Goal: Information Seeking & Learning: Check status

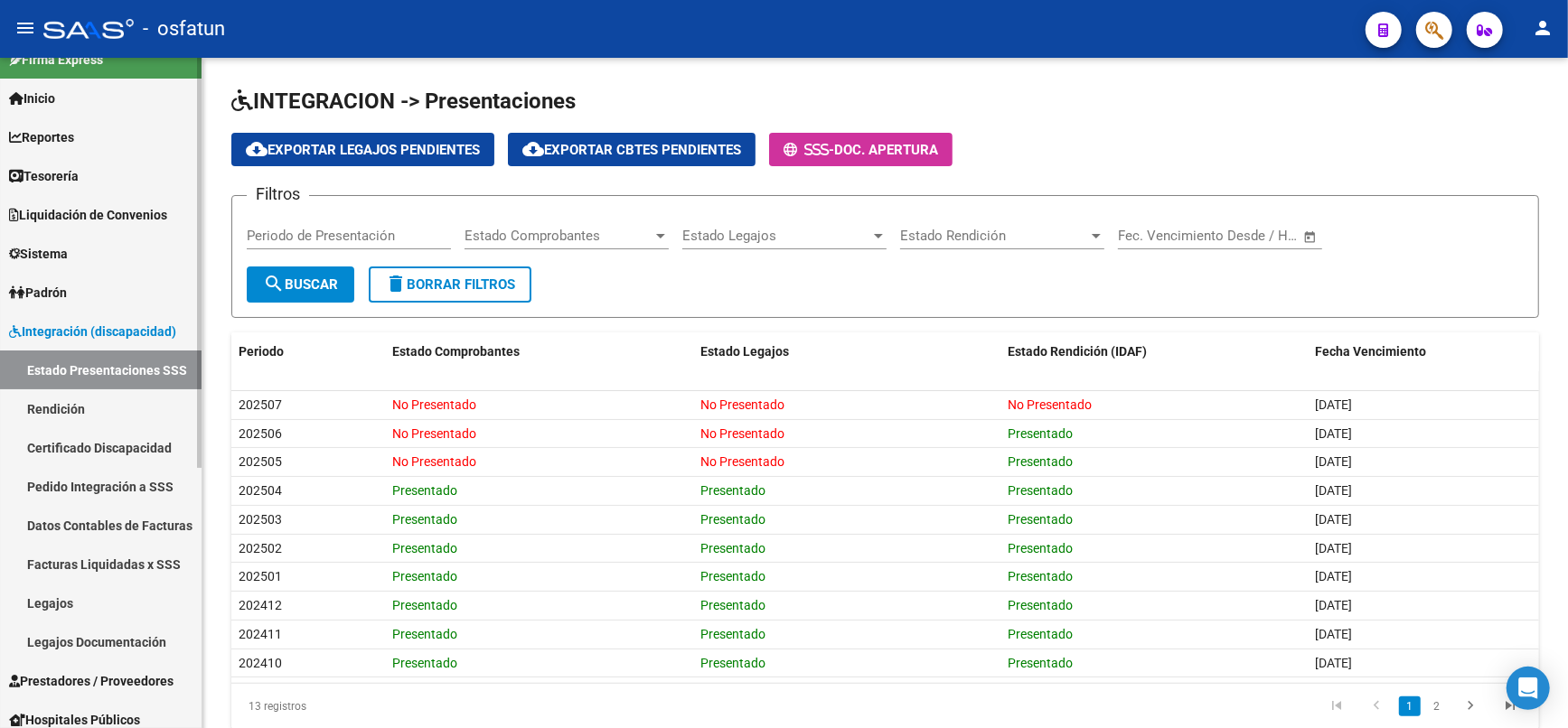
scroll to position [100, 0]
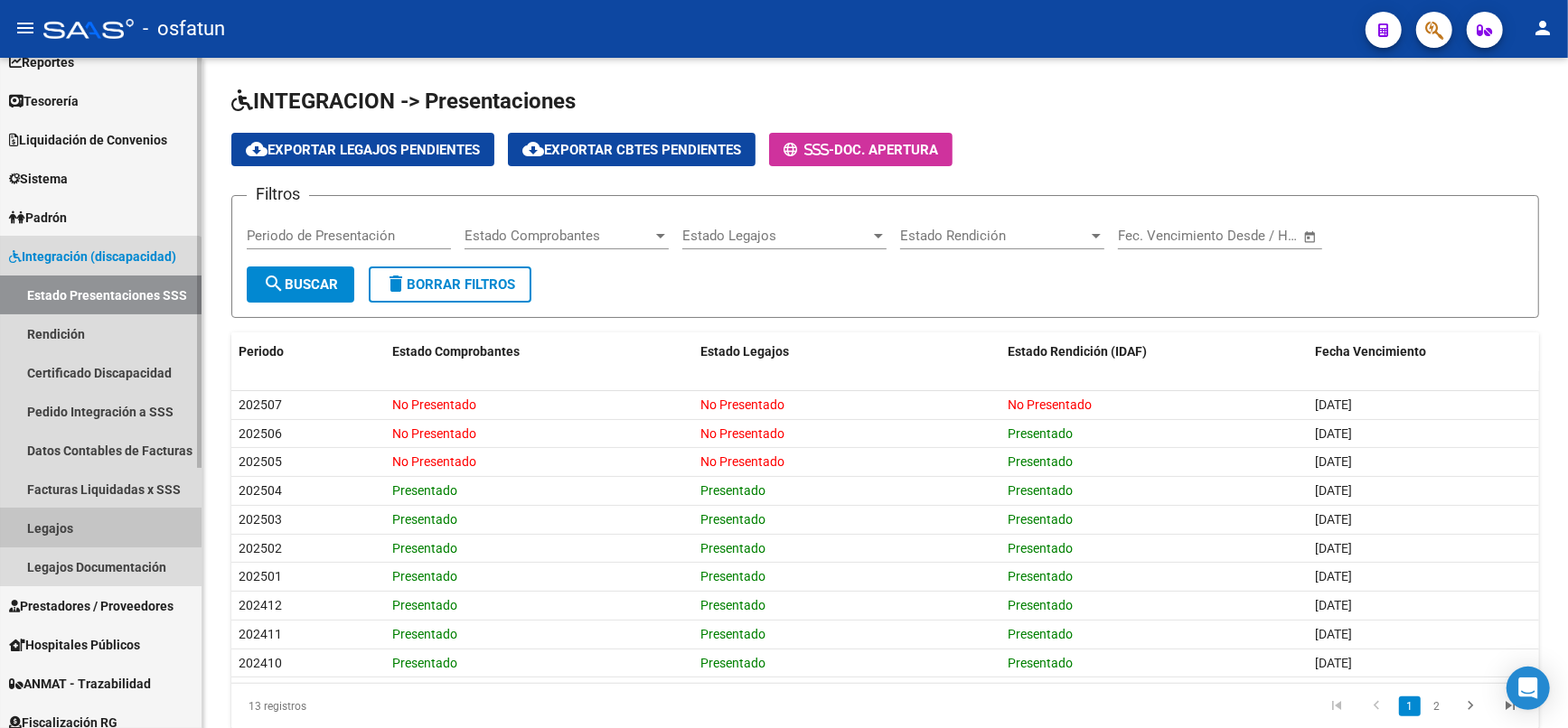
click at [75, 525] on link "Legajos" at bounding box center [100, 528] width 201 height 39
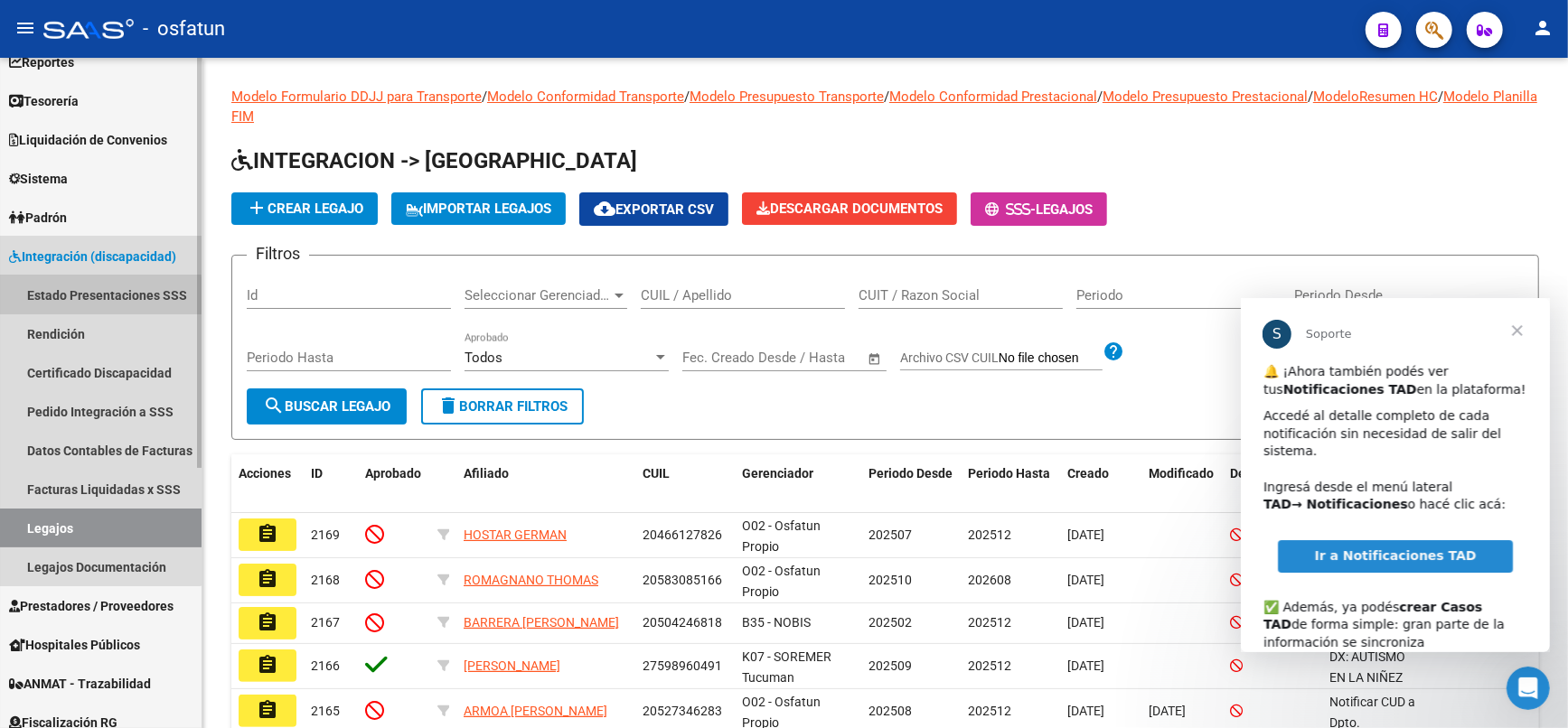
click at [62, 298] on link "Estado Presentaciones SSS" at bounding box center [100, 295] width 201 height 39
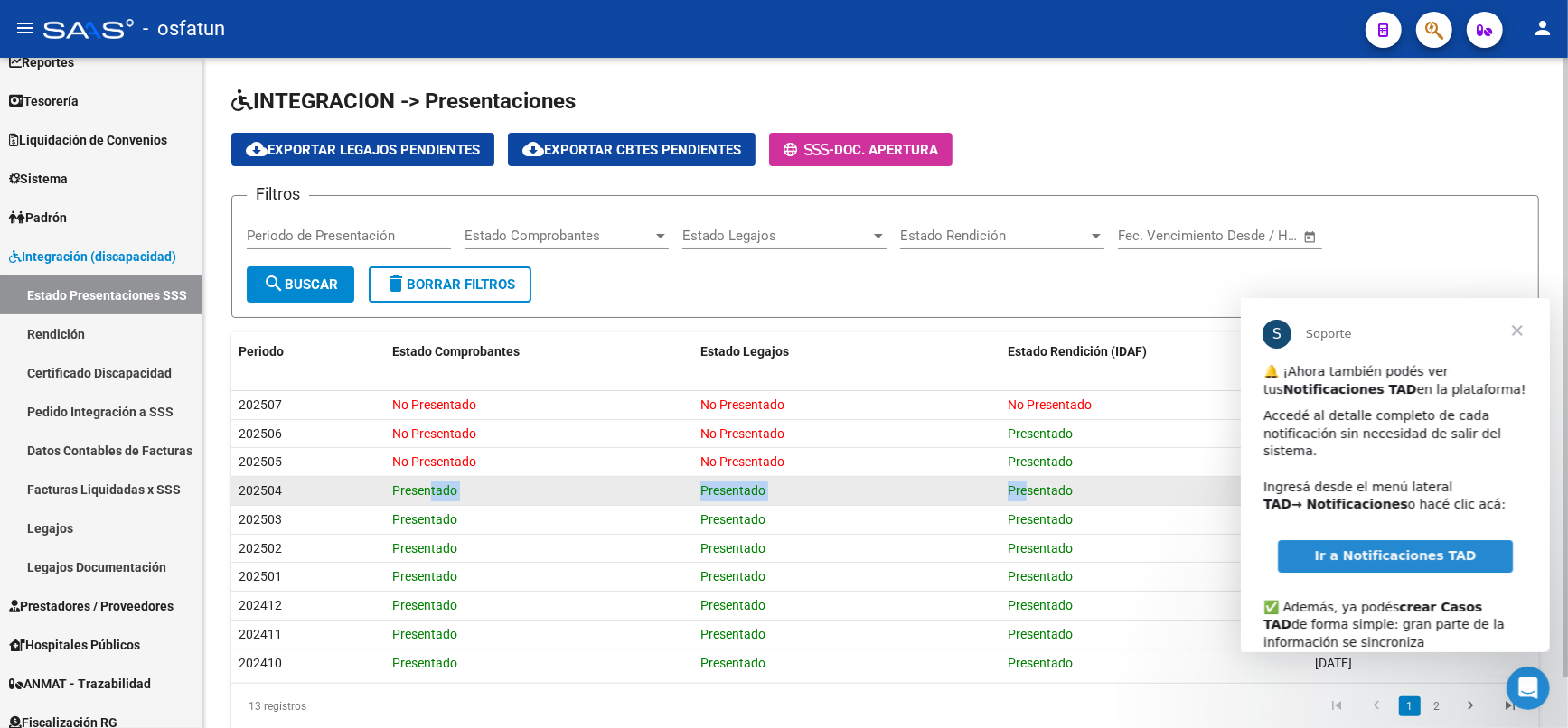
drag, startPoint x: 423, startPoint y: 478, endPoint x: 1021, endPoint y: 475, distance: 598.0
click at [1021, 476] on div "202504 Presentado Presentado Presentado [DATE]" at bounding box center [886, 490] width 1308 height 28
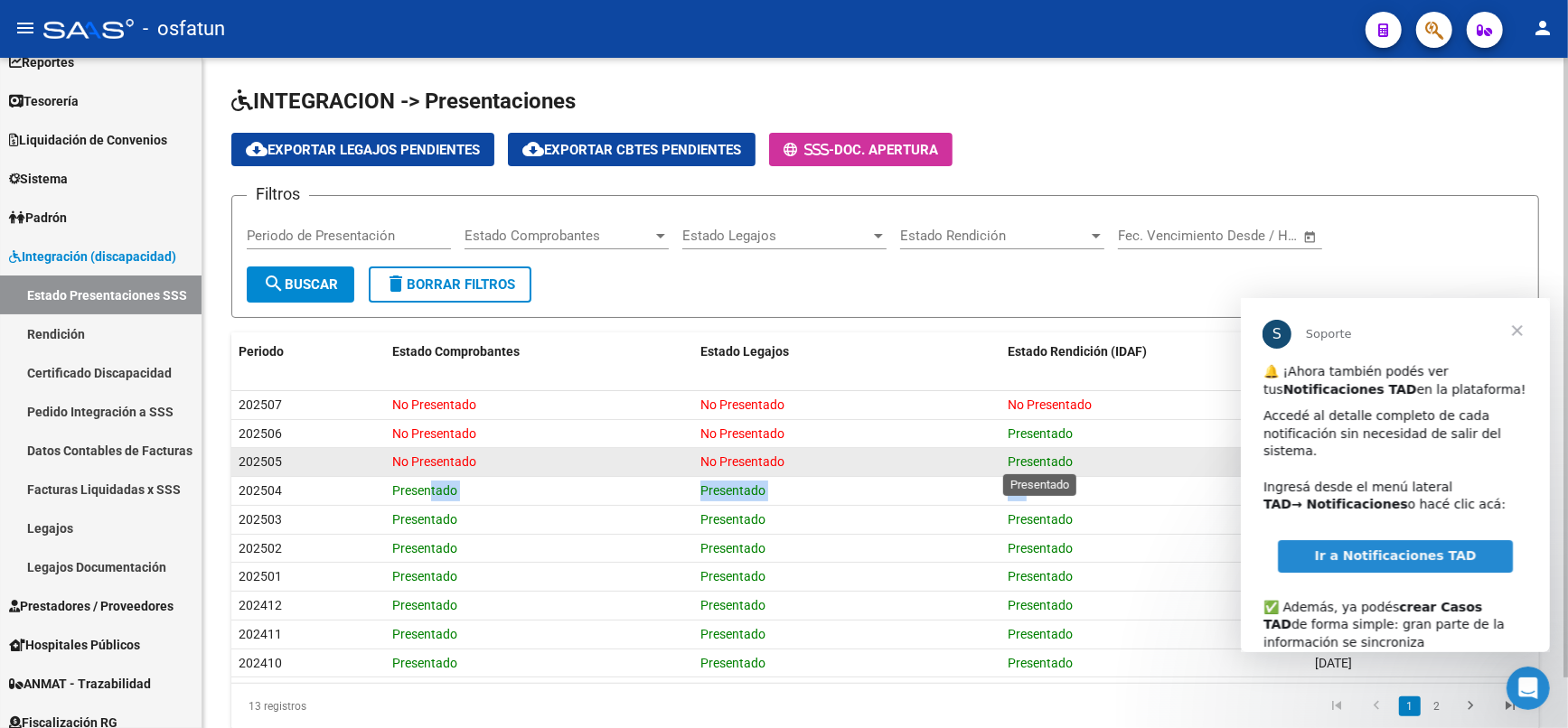
drag, startPoint x: 1001, startPoint y: 435, endPoint x: 1068, endPoint y: 453, distance: 69.4
click at [1068, 453] on datatable-scroller "202507 No Presentado No Presentado No Presentado [DATE] 202506 No Presentado No…" at bounding box center [886, 534] width 1308 height 287
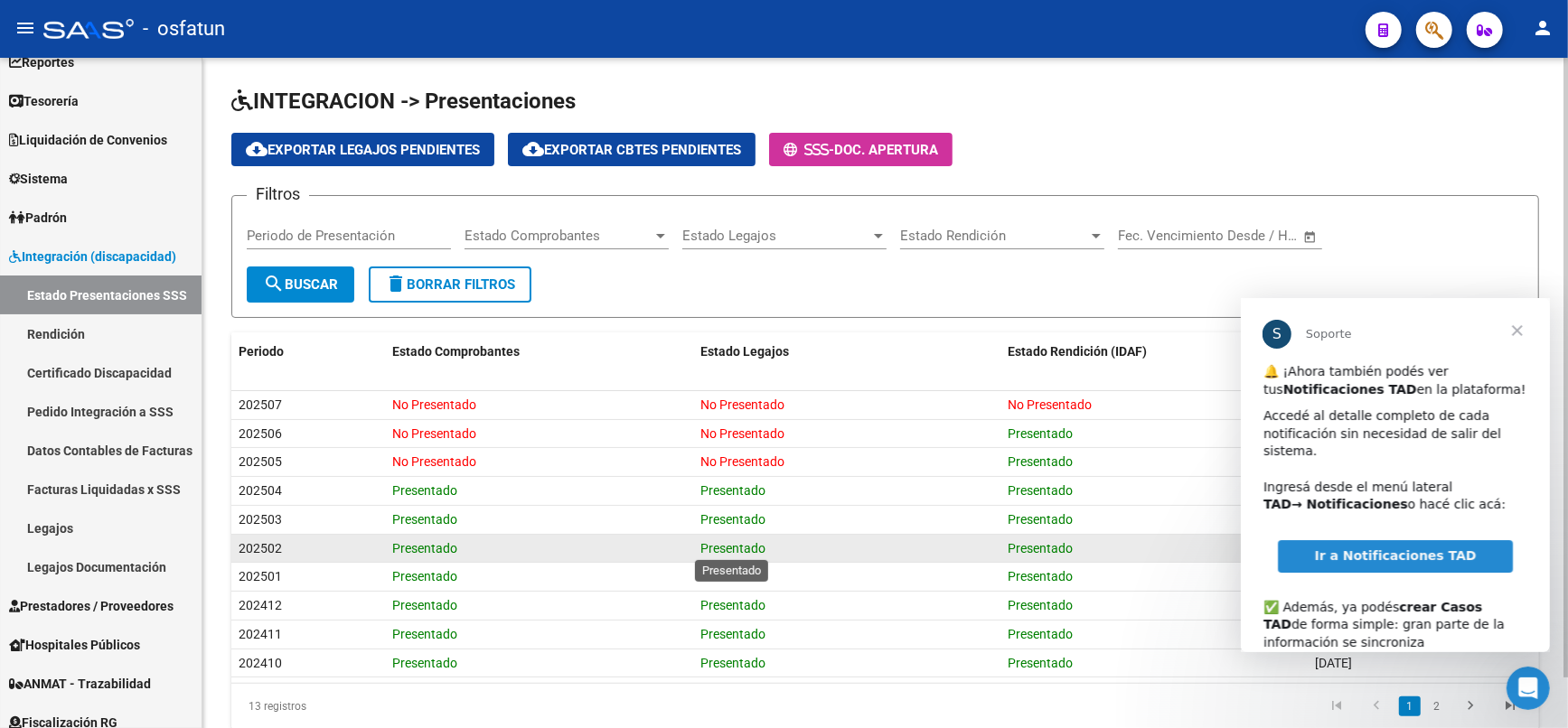
click at [760, 543] on span "Presentado" at bounding box center [733, 548] width 65 height 15
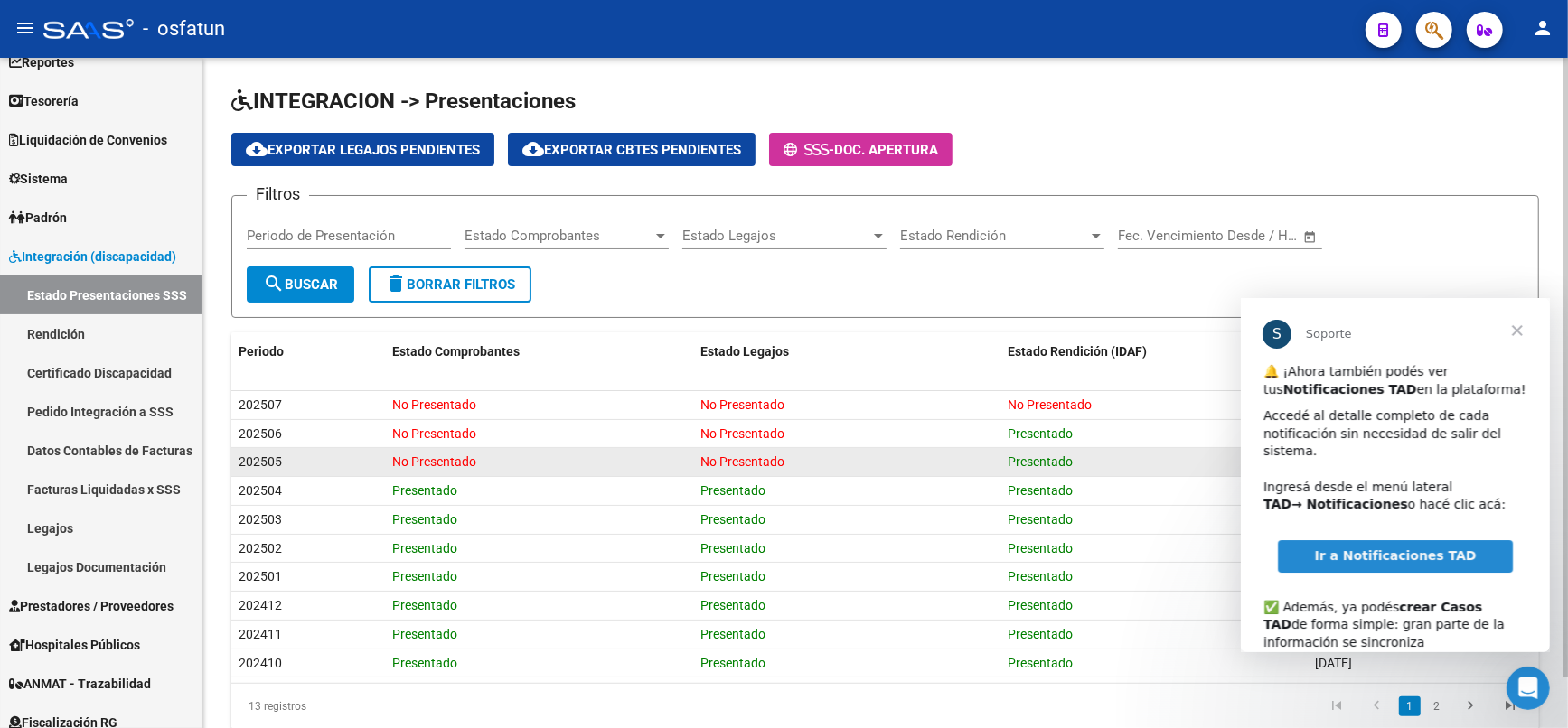
drag, startPoint x: 401, startPoint y: 454, endPoint x: 791, endPoint y: 454, distance: 390.0
click at [791, 454] on div "202505 No Presentado No Presentado Presentado [DATE]" at bounding box center [886, 462] width 1308 height 28
click at [339, 453] on div "202505" at bounding box center [309, 462] width 140 height 21
drag, startPoint x: 791, startPoint y: 454, endPoint x: 347, endPoint y: 465, distance: 444.1
click at [347, 465] on div "202505 No Presentado No Presentado Presentado [DATE]" at bounding box center [886, 462] width 1308 height 28
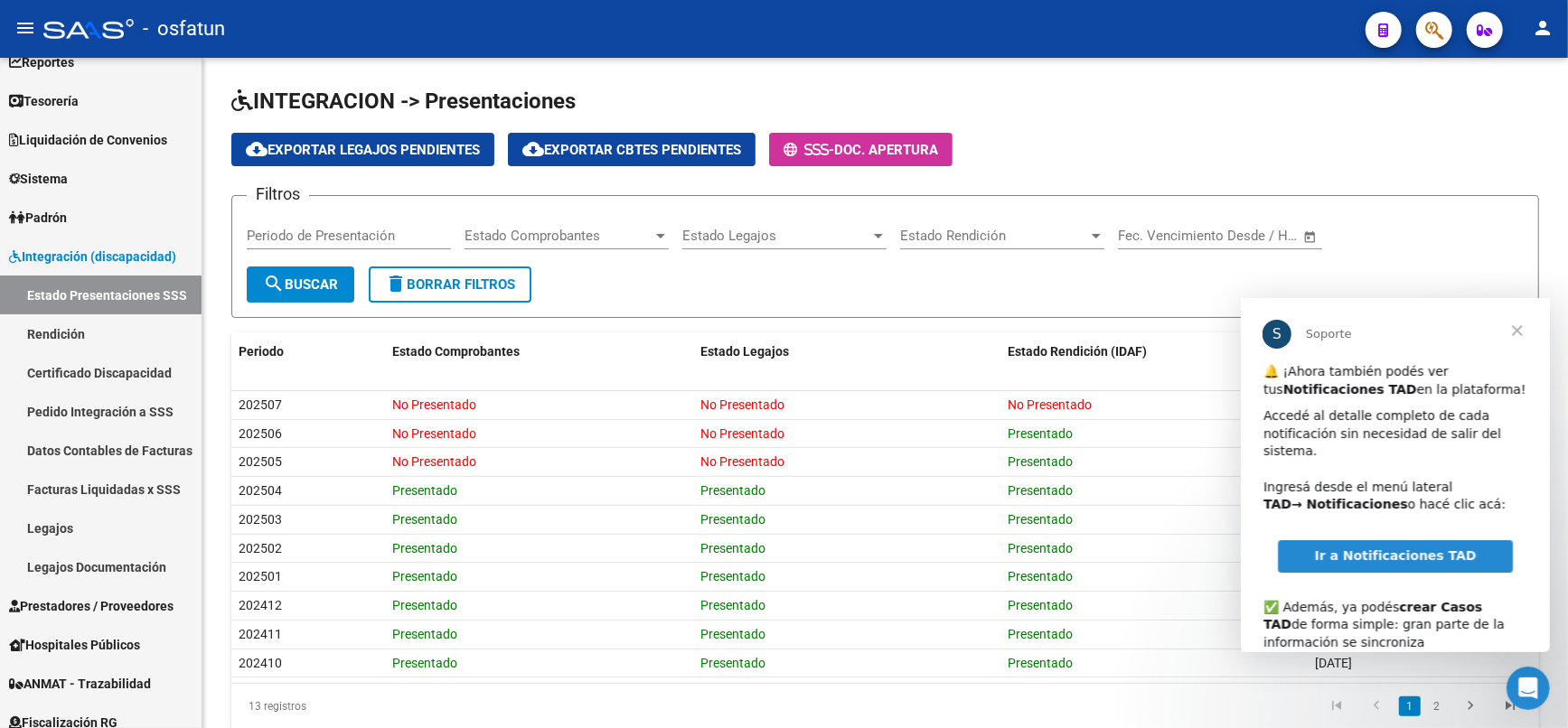
click at [1520, 328] on span "Cerrar" at bounding box center [1517, 330] width 65 height 65
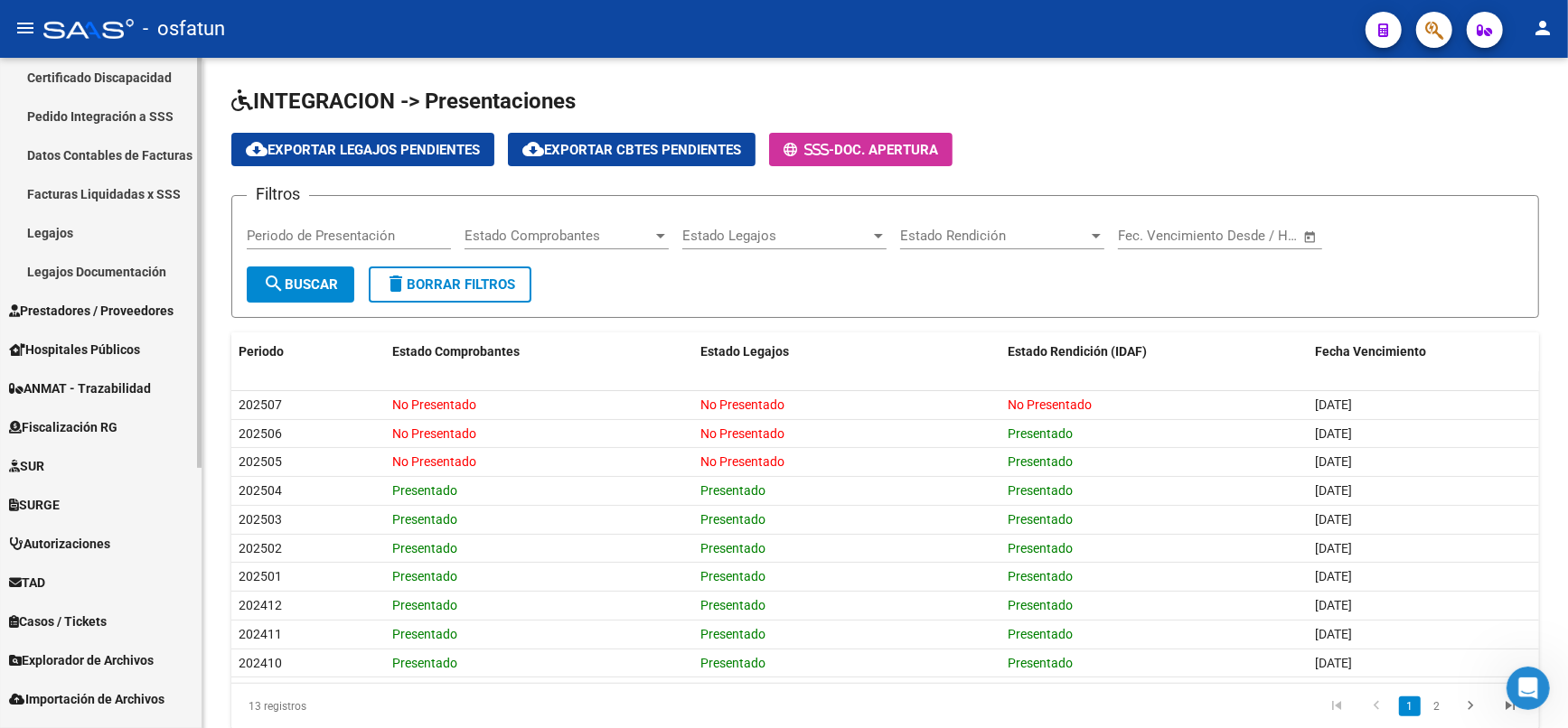
scroll to position [423, 0]
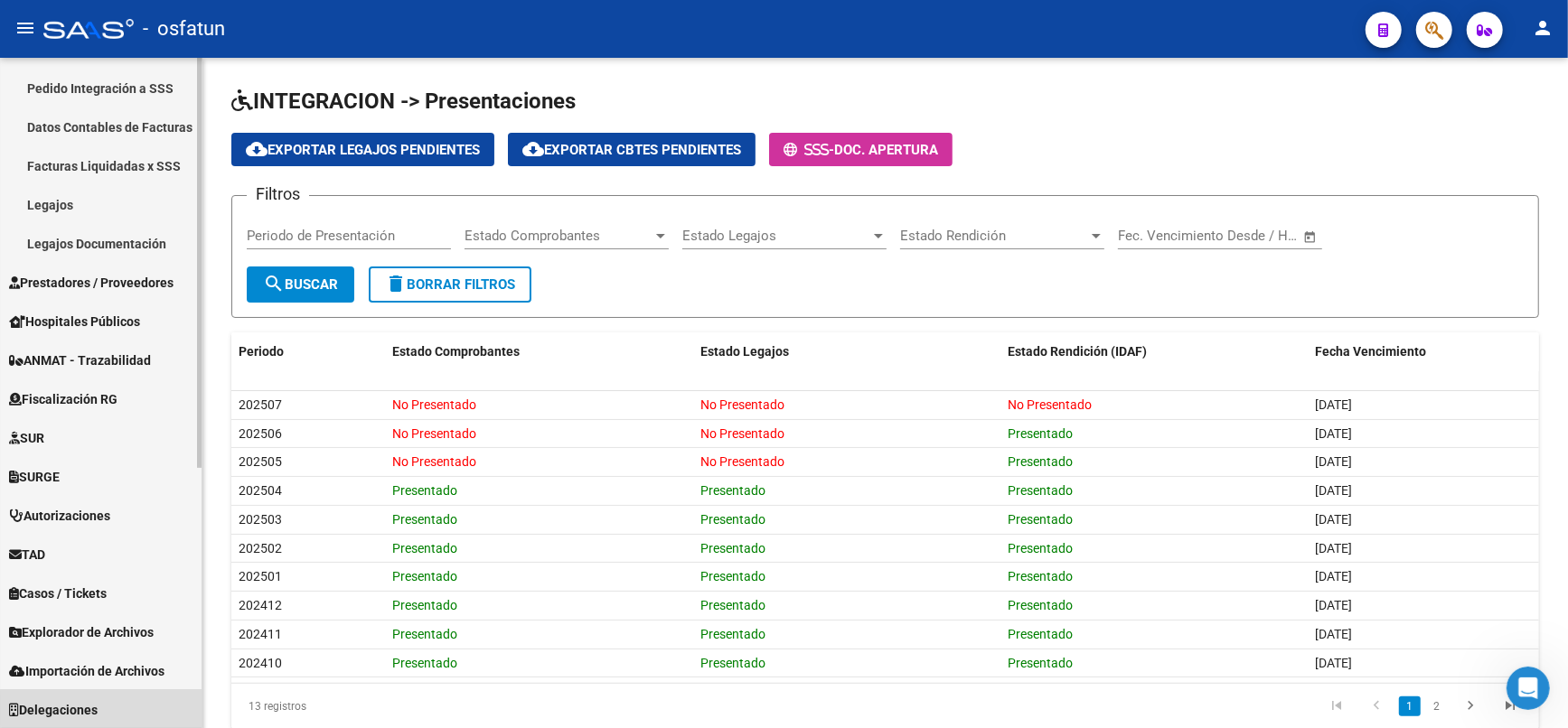
click at [106, 707] on link "Delegaciones" at bounding box center [100, 710] width 201 height 39
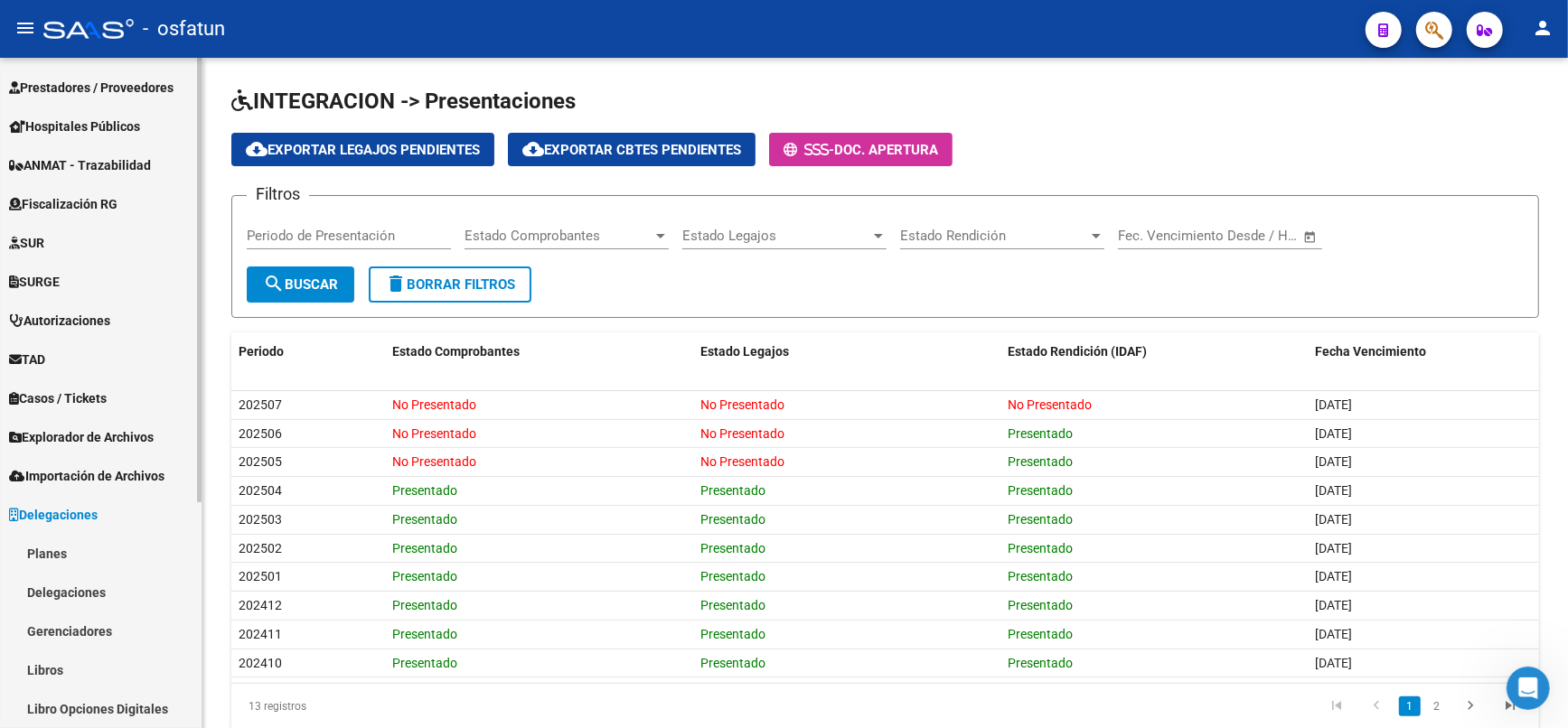
scroll to position [308, 0]
click at [129, 488] on link "Importación de Archivos" at bounding box center [100, 476] width 201 height 39
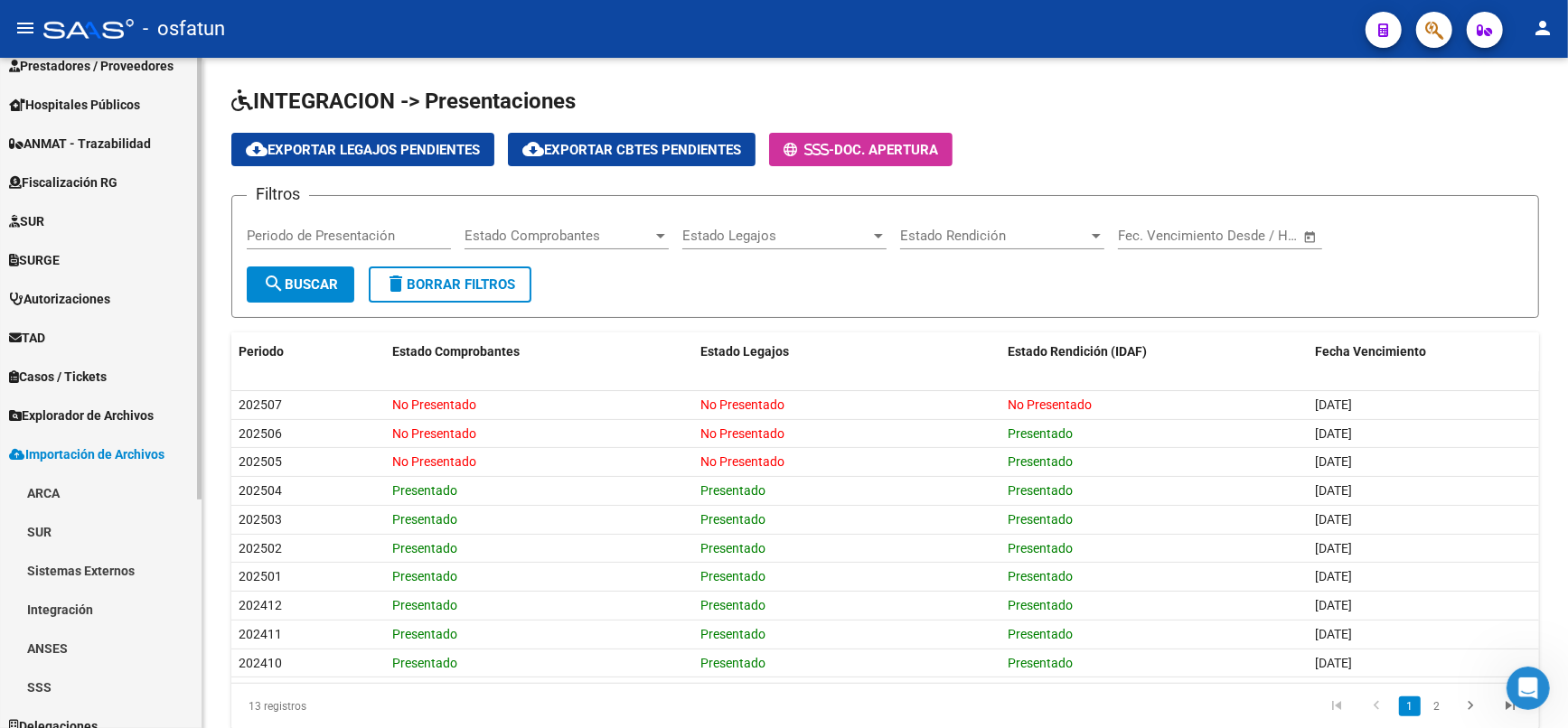
scroll to position [346, 0]
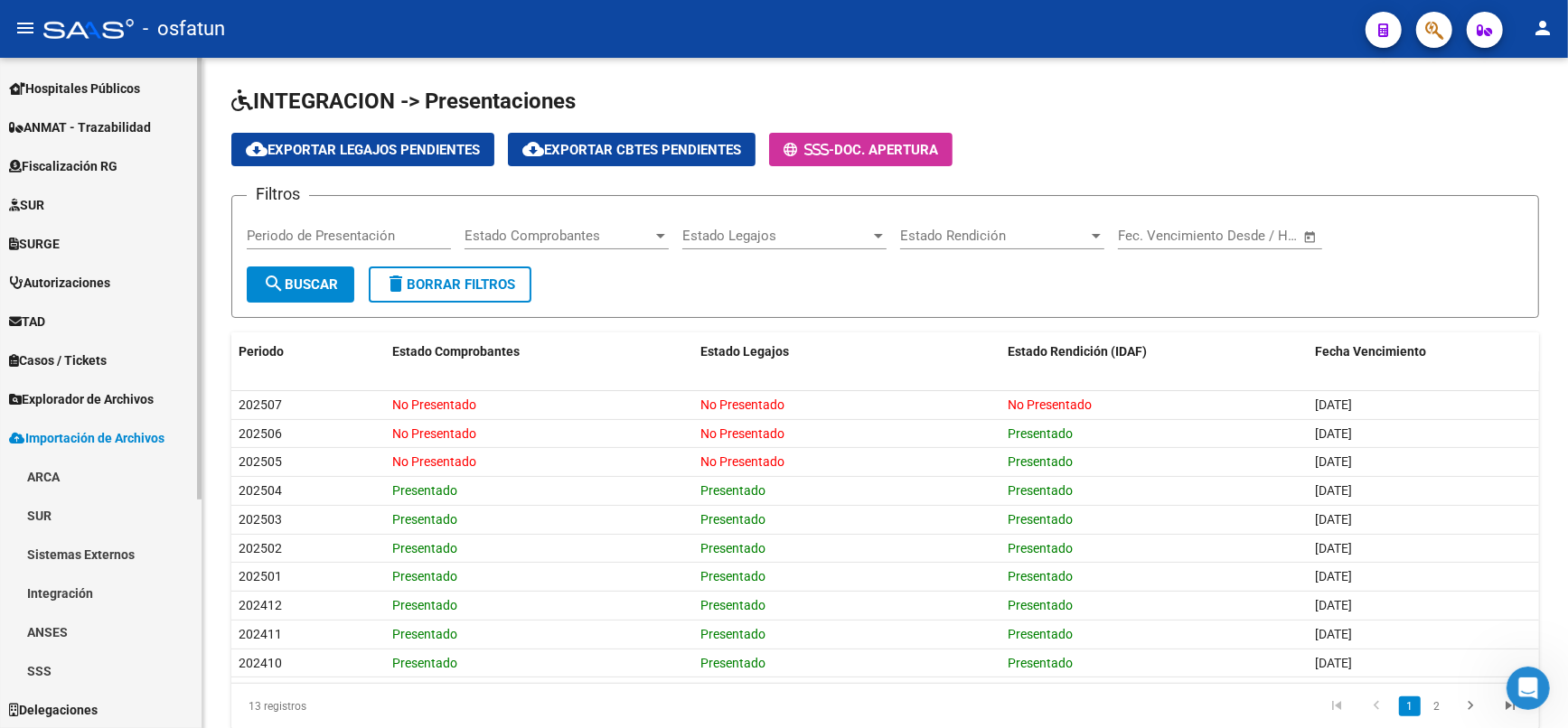
click at [105, 401] on span "Explorador de Archivos" at bounding box center [81, 399] width 144 height 20
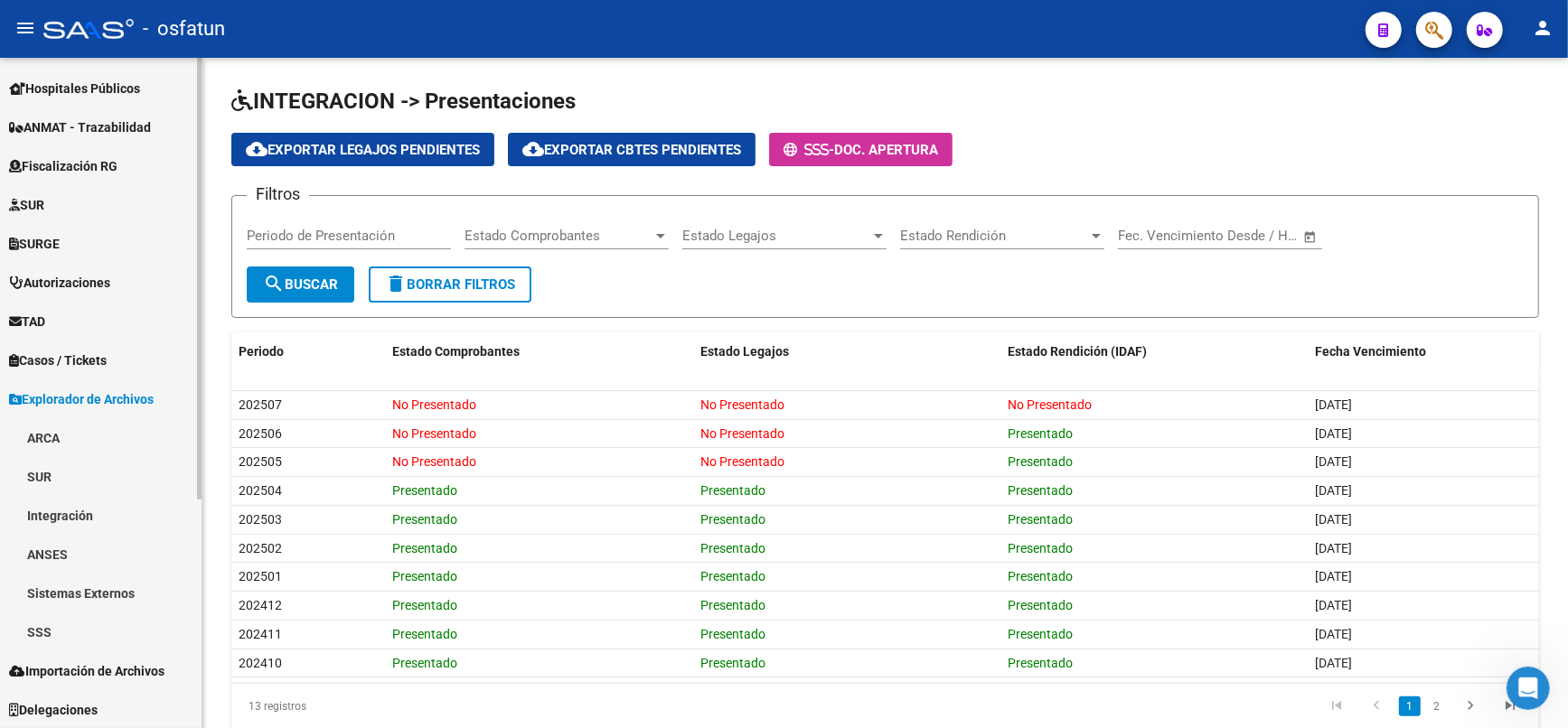
click at [90, 364] on span "Casos / Tickets" at bounding box center [58, 361] width 97 height 20
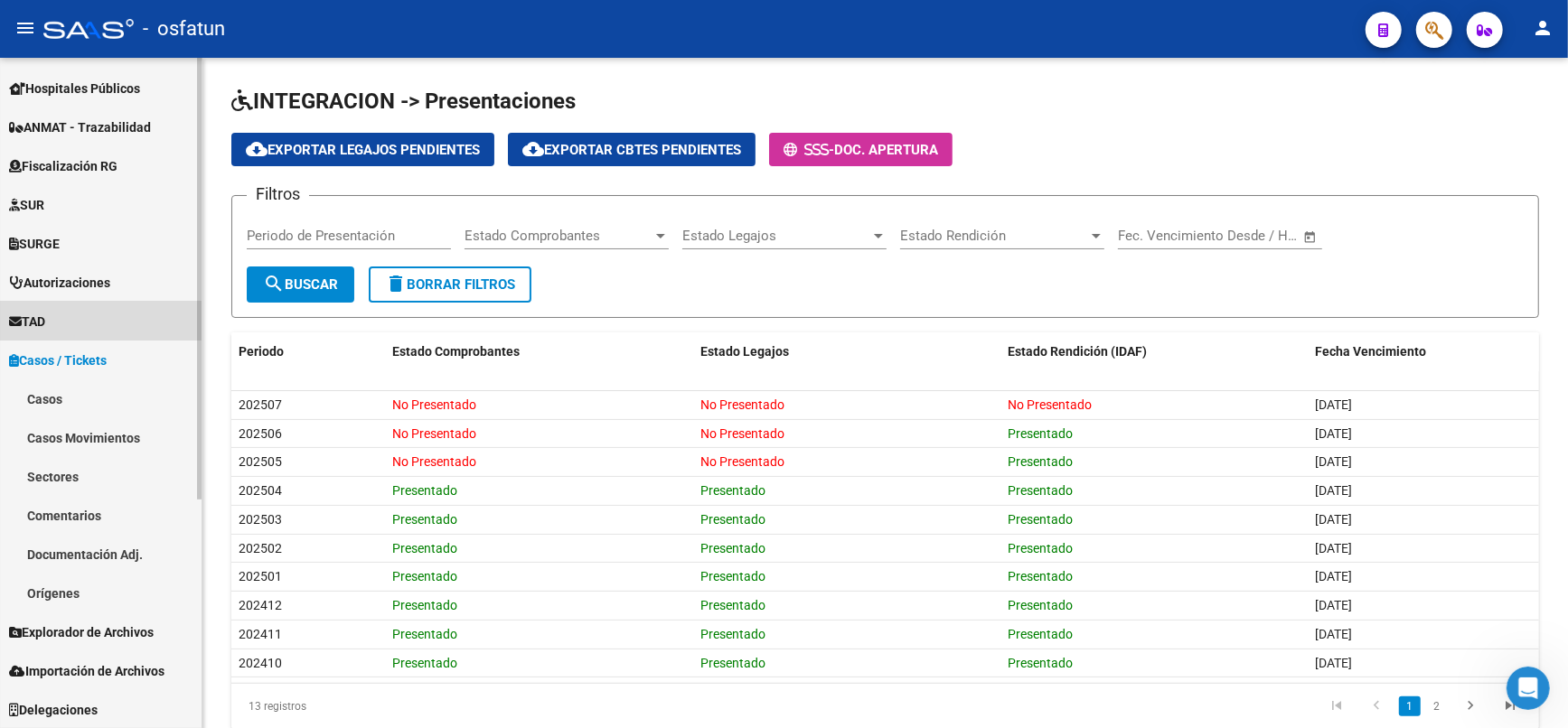
click at [39, 318] on span "TAD" at bounding box center [27, 321] width 36 height 20
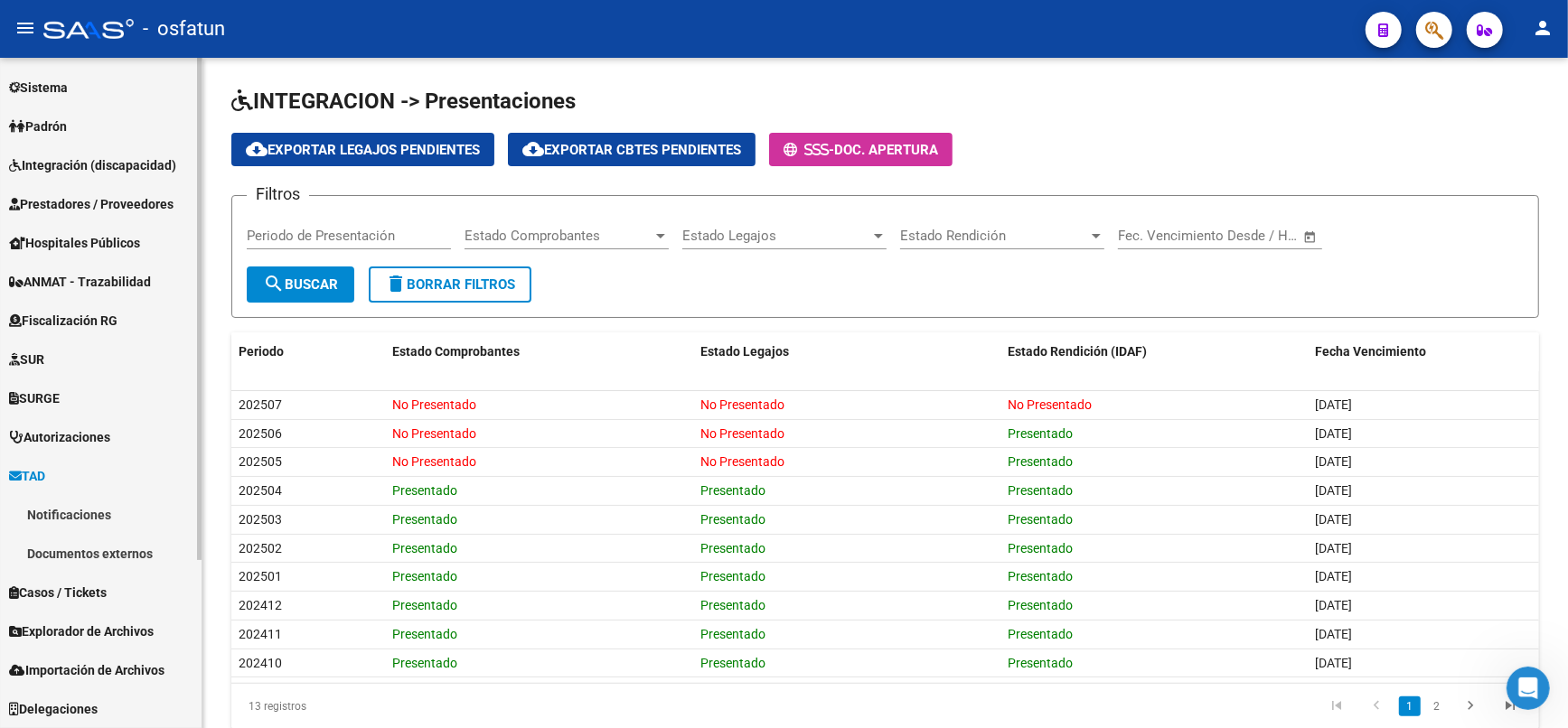
scroll to position [192, 0]
click at [108, 421] on link "Autorizaciones" at bounding box center [100, 437] width 201 height 39
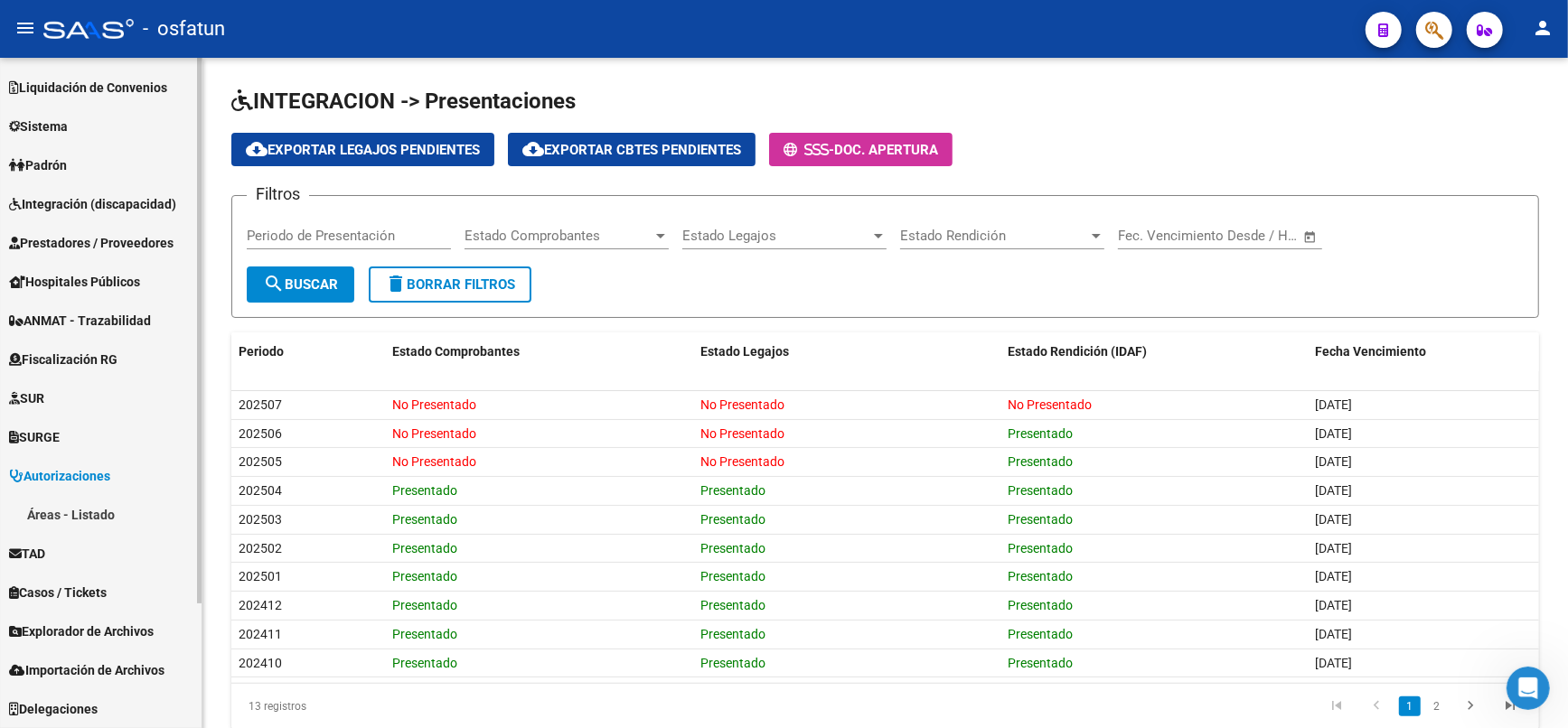
scroll to position [151, 0]
click at [88, 422] on link "SURGE" at bounding box center [100, 438] width 201 height 39
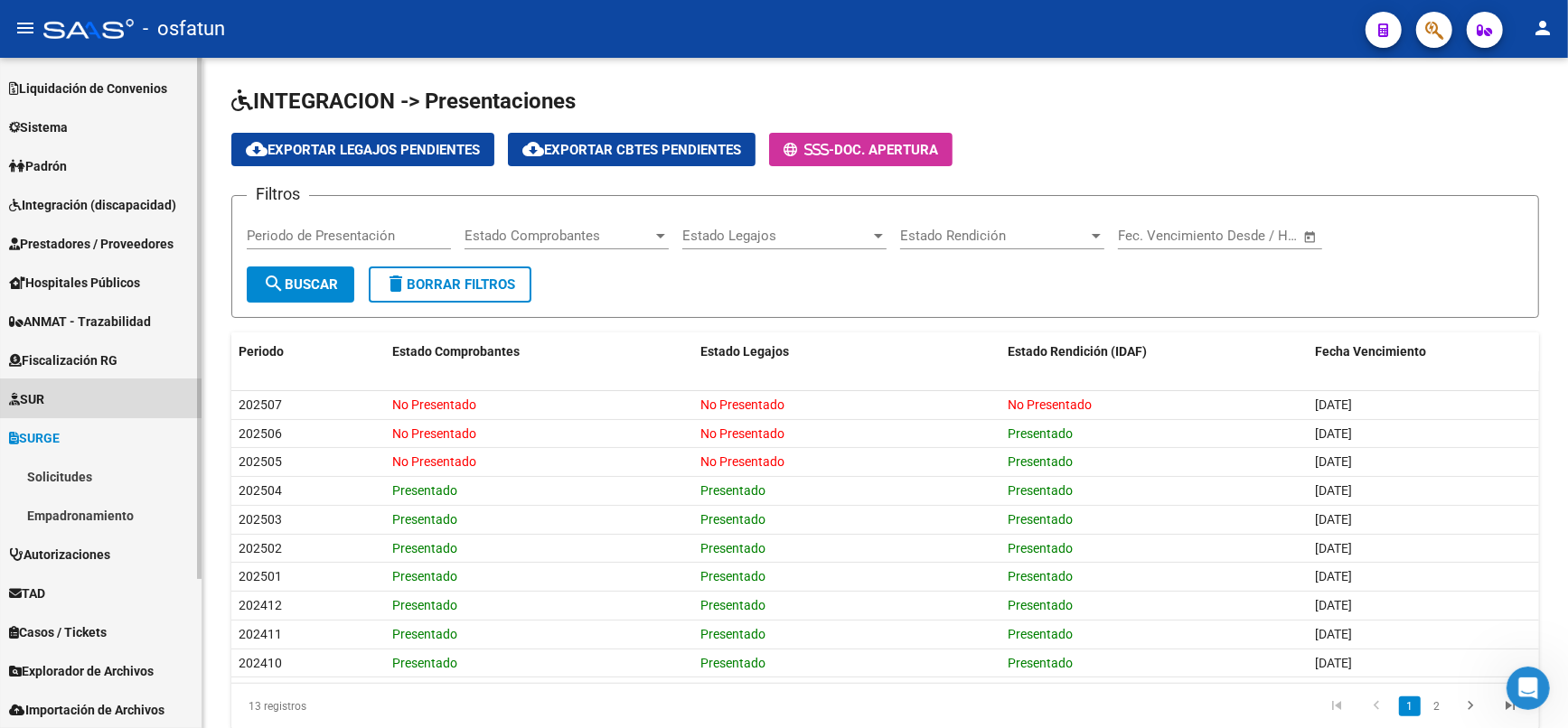
click at [83, 389] on link "SUR" at bounding box center [100, 398] width 201 height 39
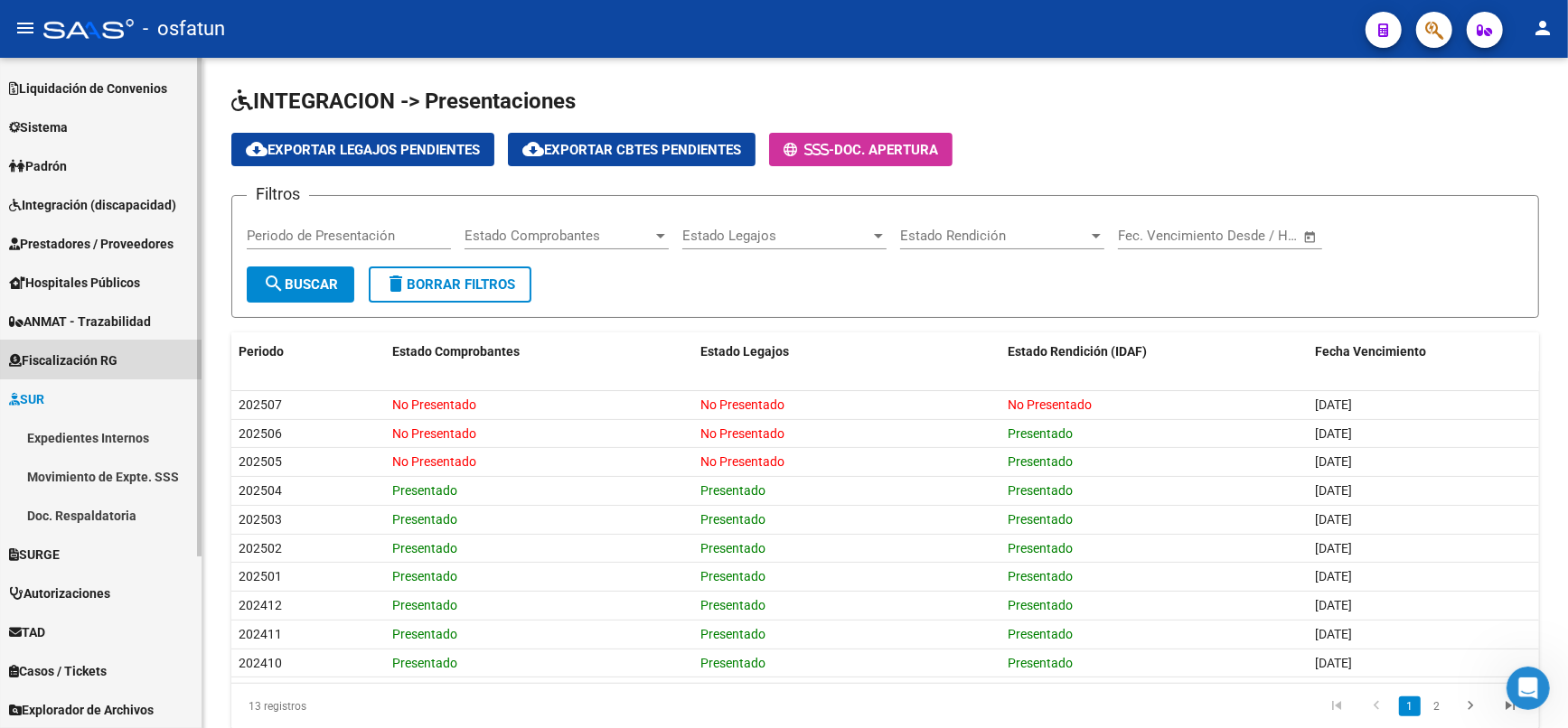
click at [89, 353] on span "Fiscalización RG" at bounding box center [63, 361] width 108 height 20
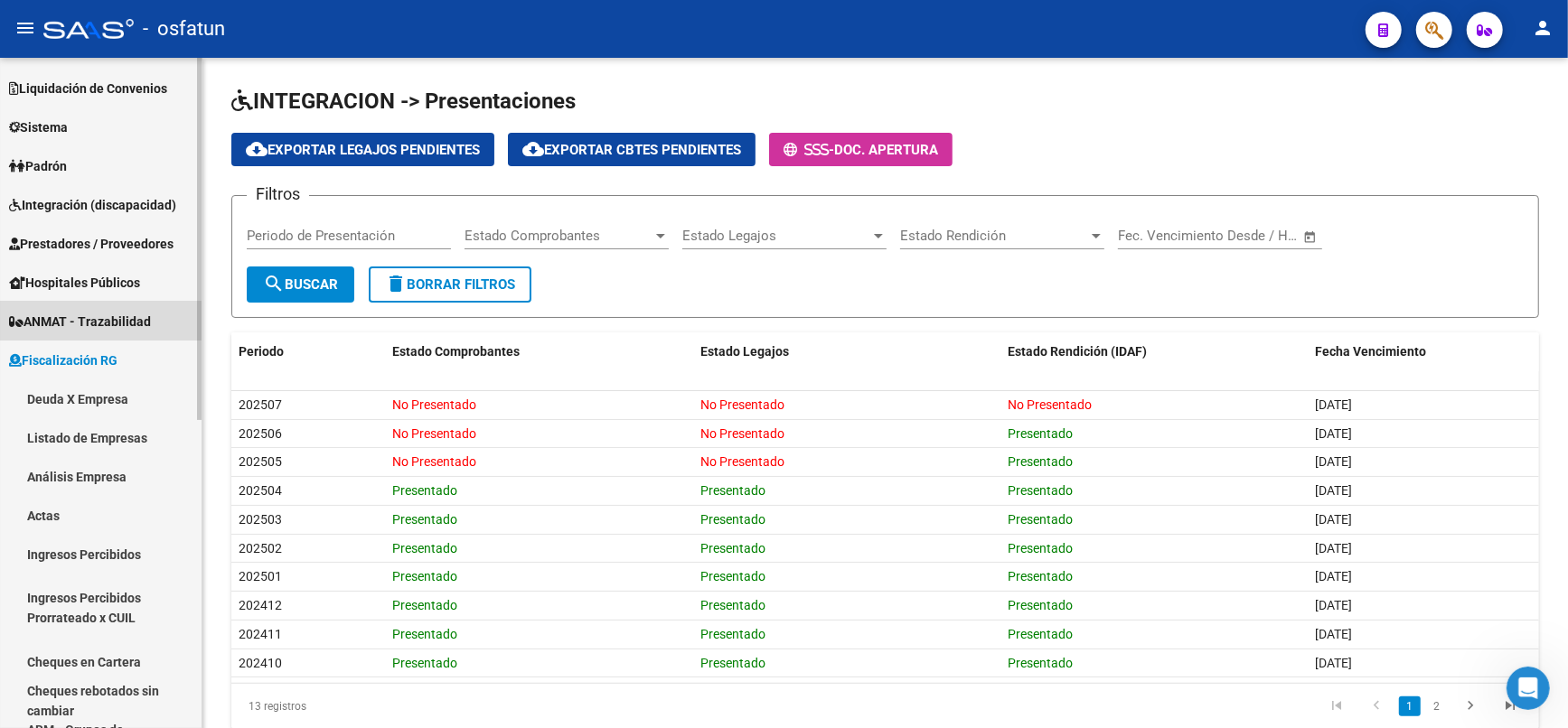
click at [73, 324] on span "ANMAT - Trazabilidad" at bounding box center [80, 321] width 141 height 20
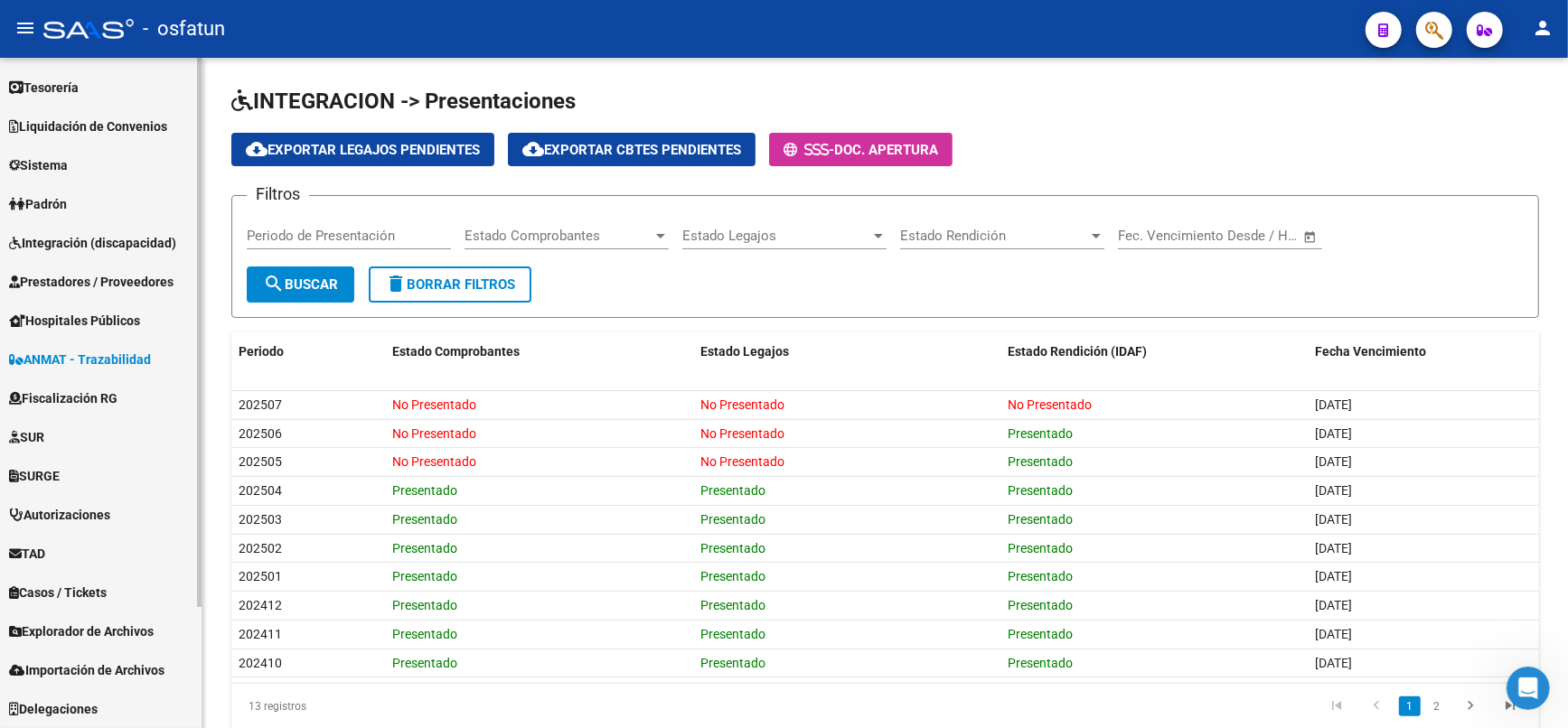
scroll to position [114, 0]
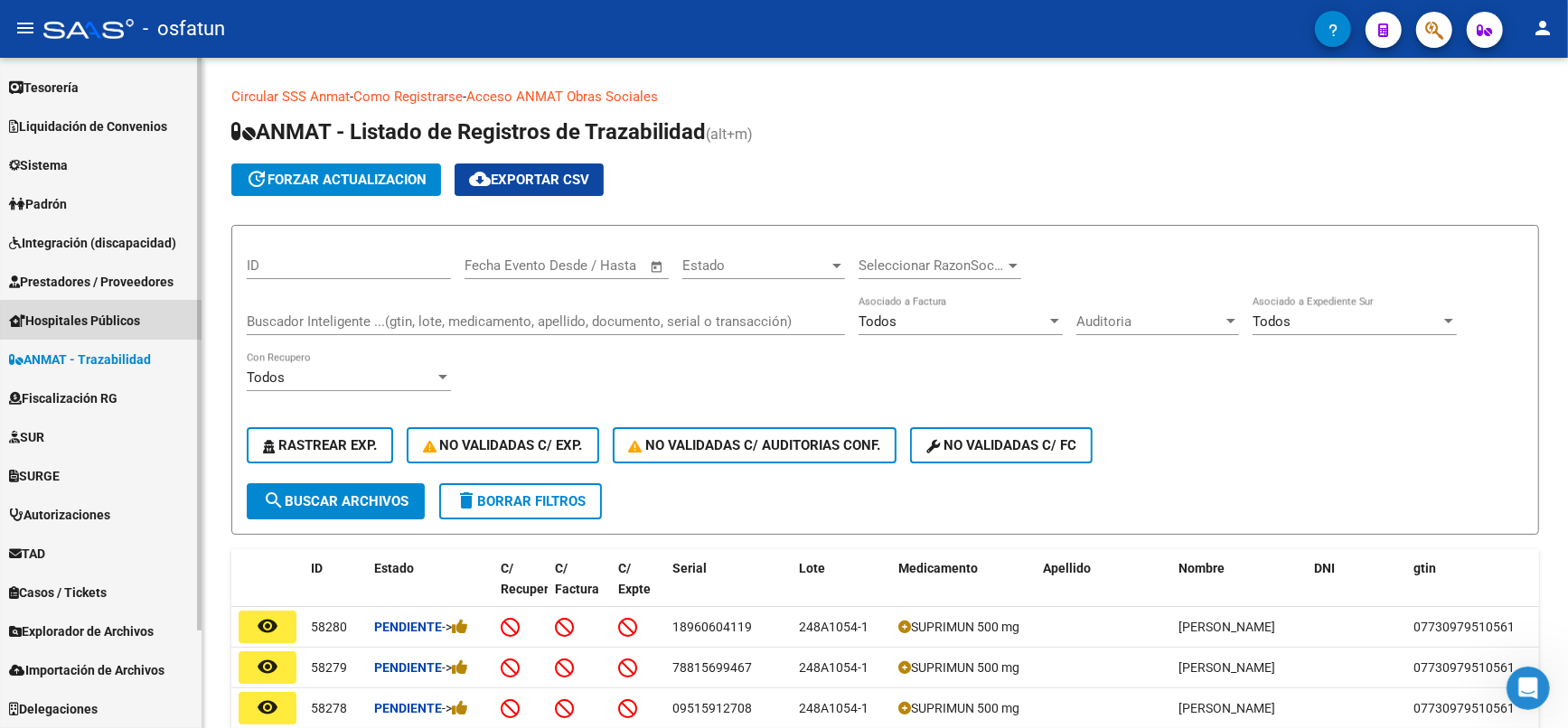
click at [127, 325] on span "Hospitales Públicos" at bounding box center [74, 320] width 131 height 20
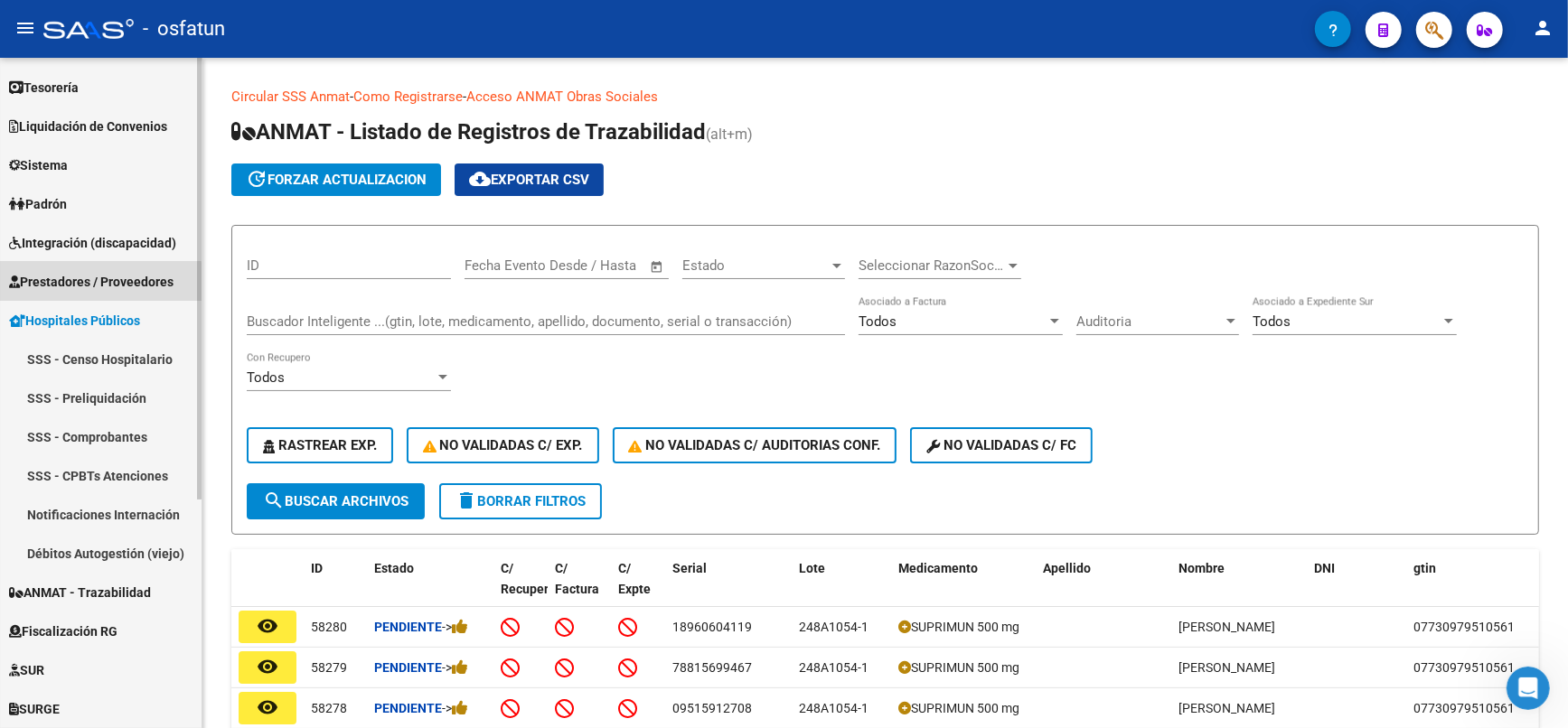
click at [93, 282] on span "Prestadores / Proveedores" at bounding box center [91, 282] width 164 height 20
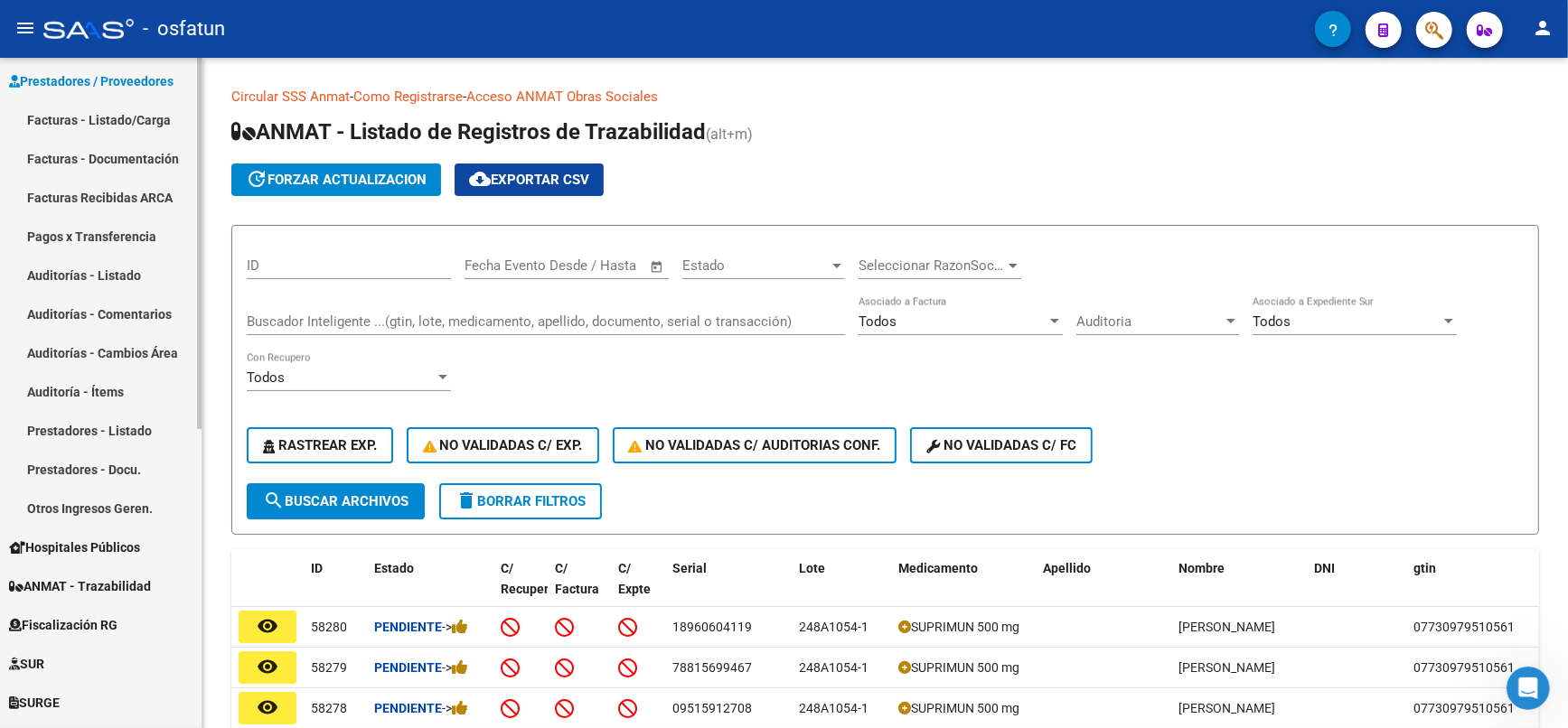
scroll to position [14, 0]
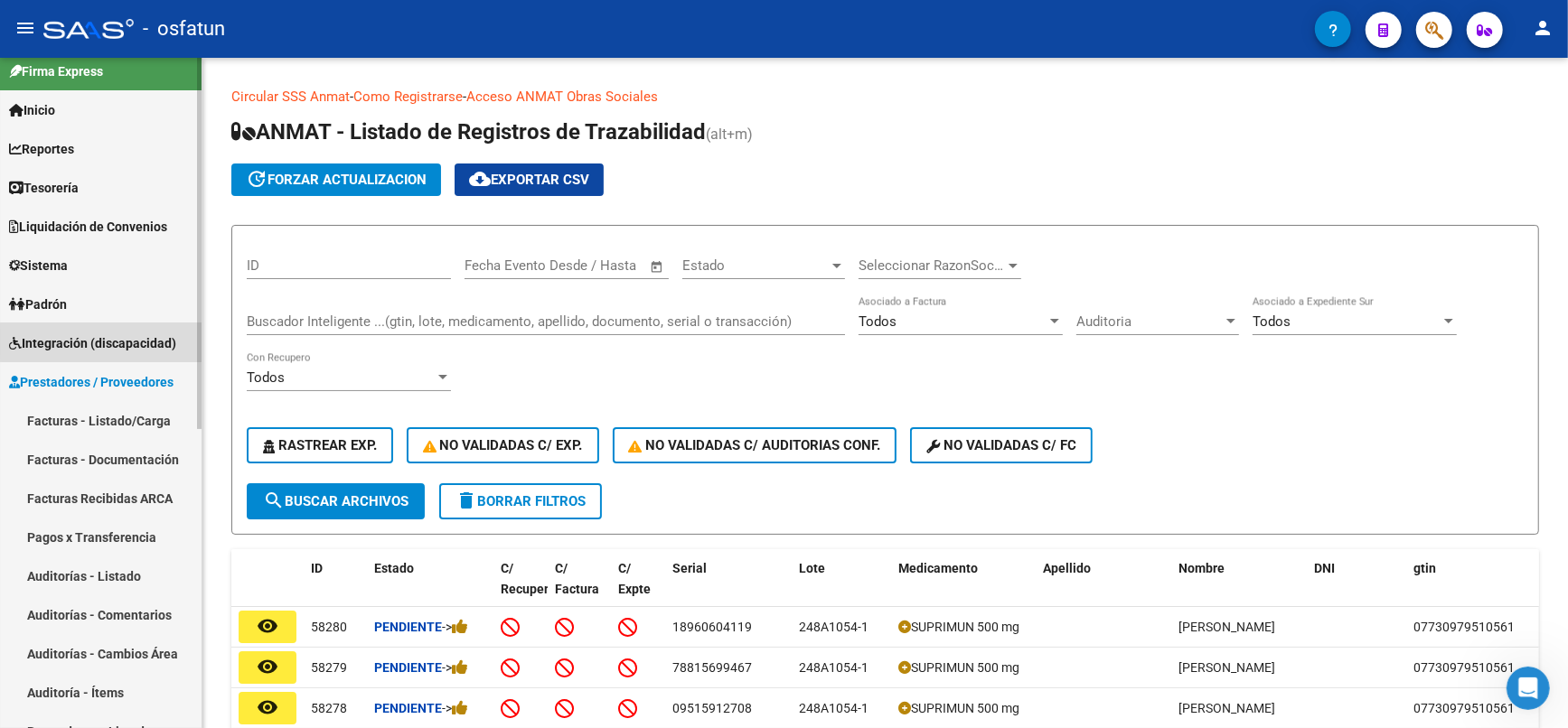
click at [108, 342] on span "Integración (discapacidad)" at bounding box center [93, 343] width 167 height 20
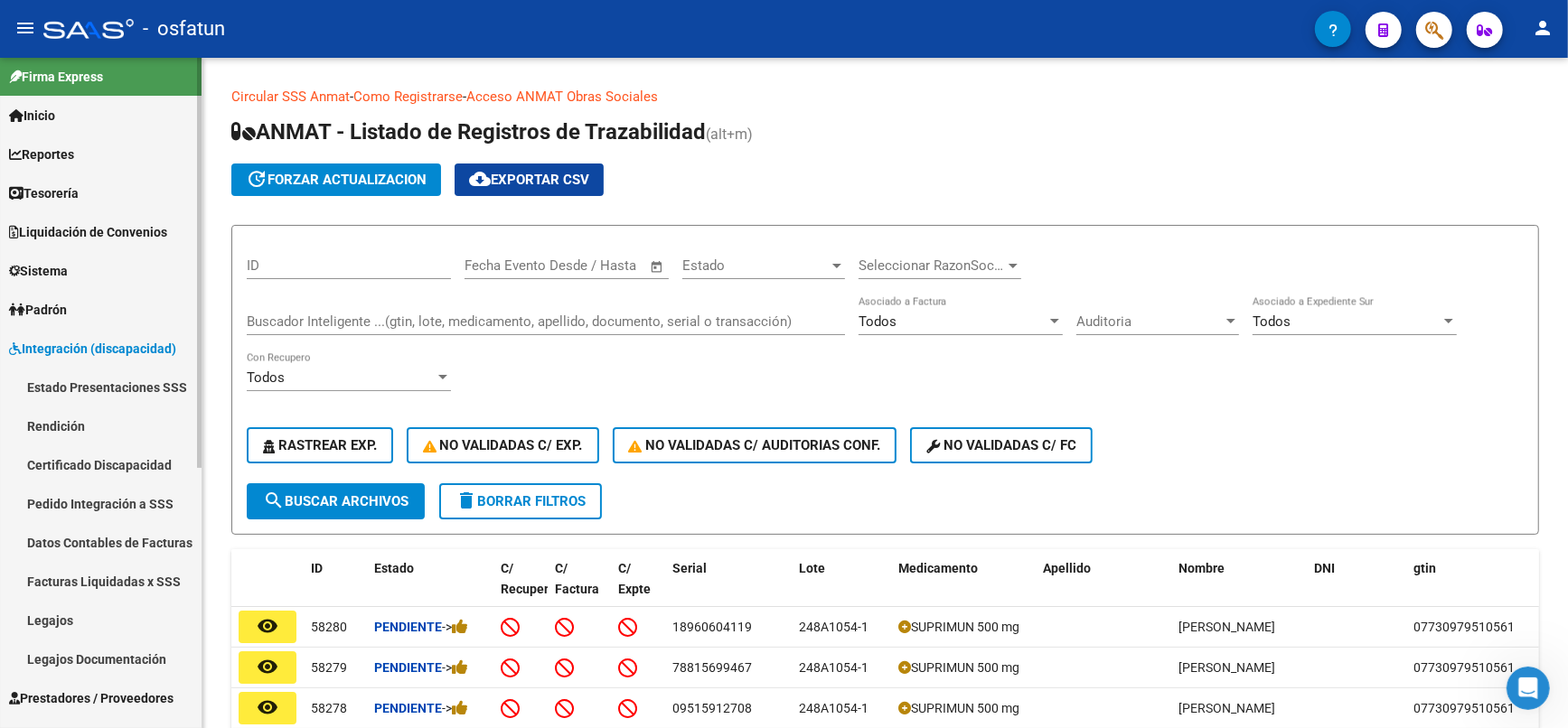
scroll to position [0, 0]
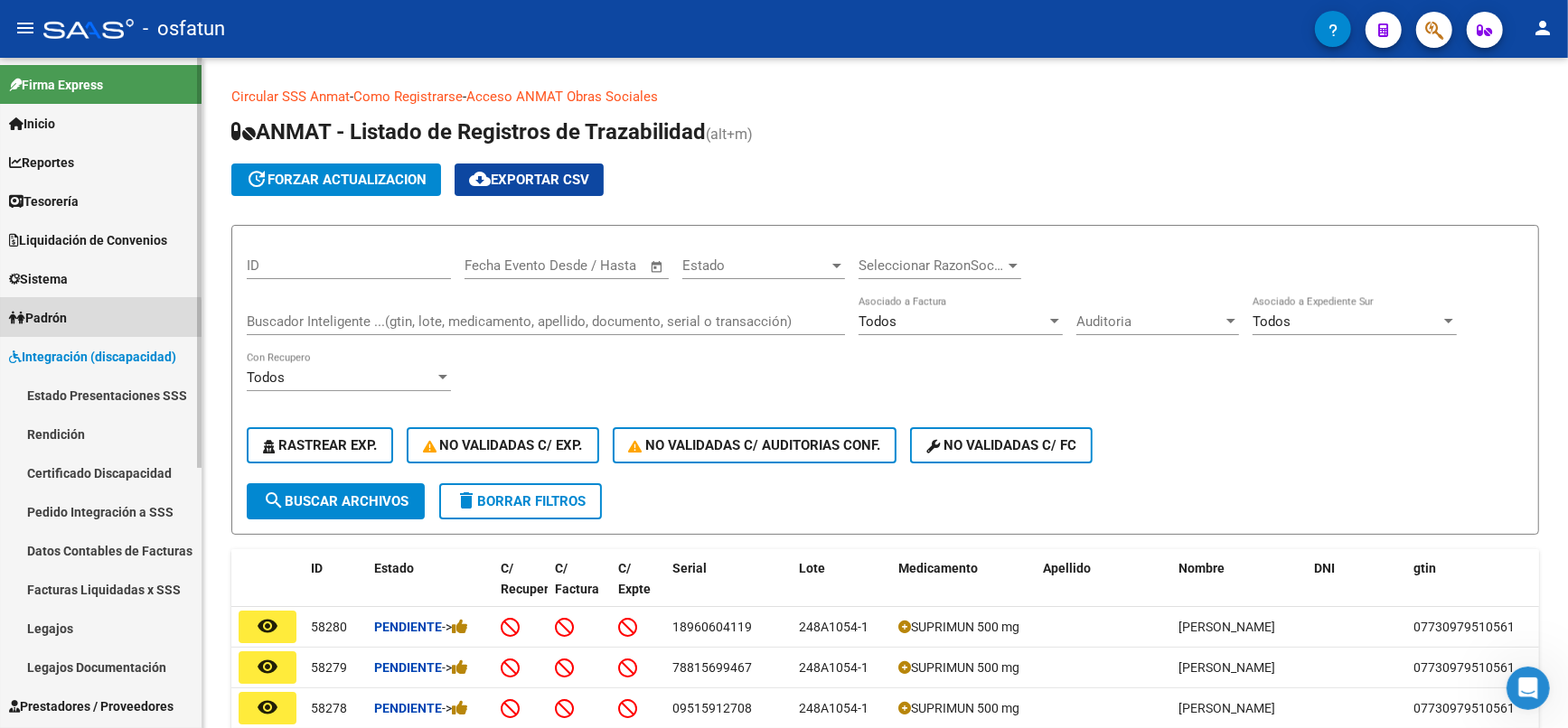
click at [67, 321] on span "Padrón" at bounding box center [38, 319] width 58 height 20
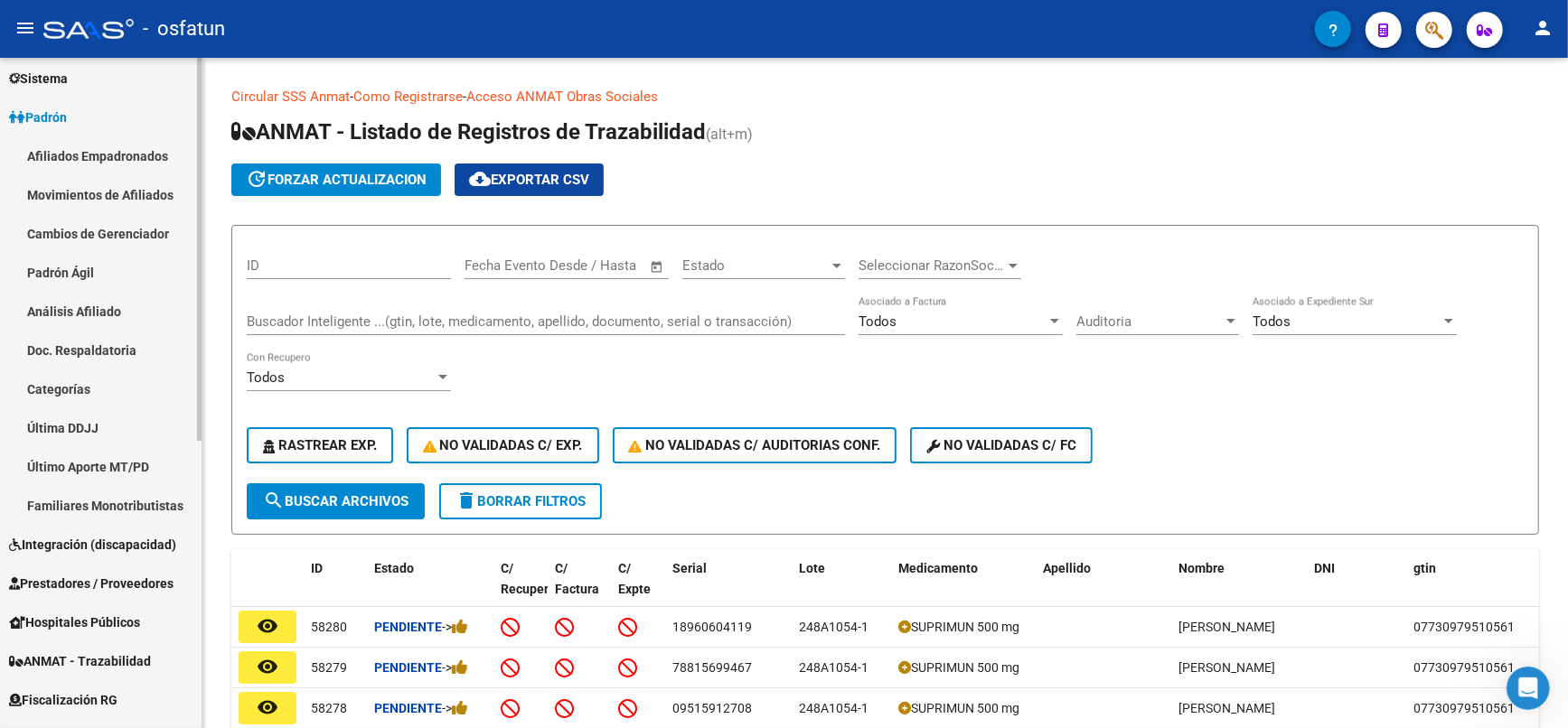
scroll to position [100, 0]
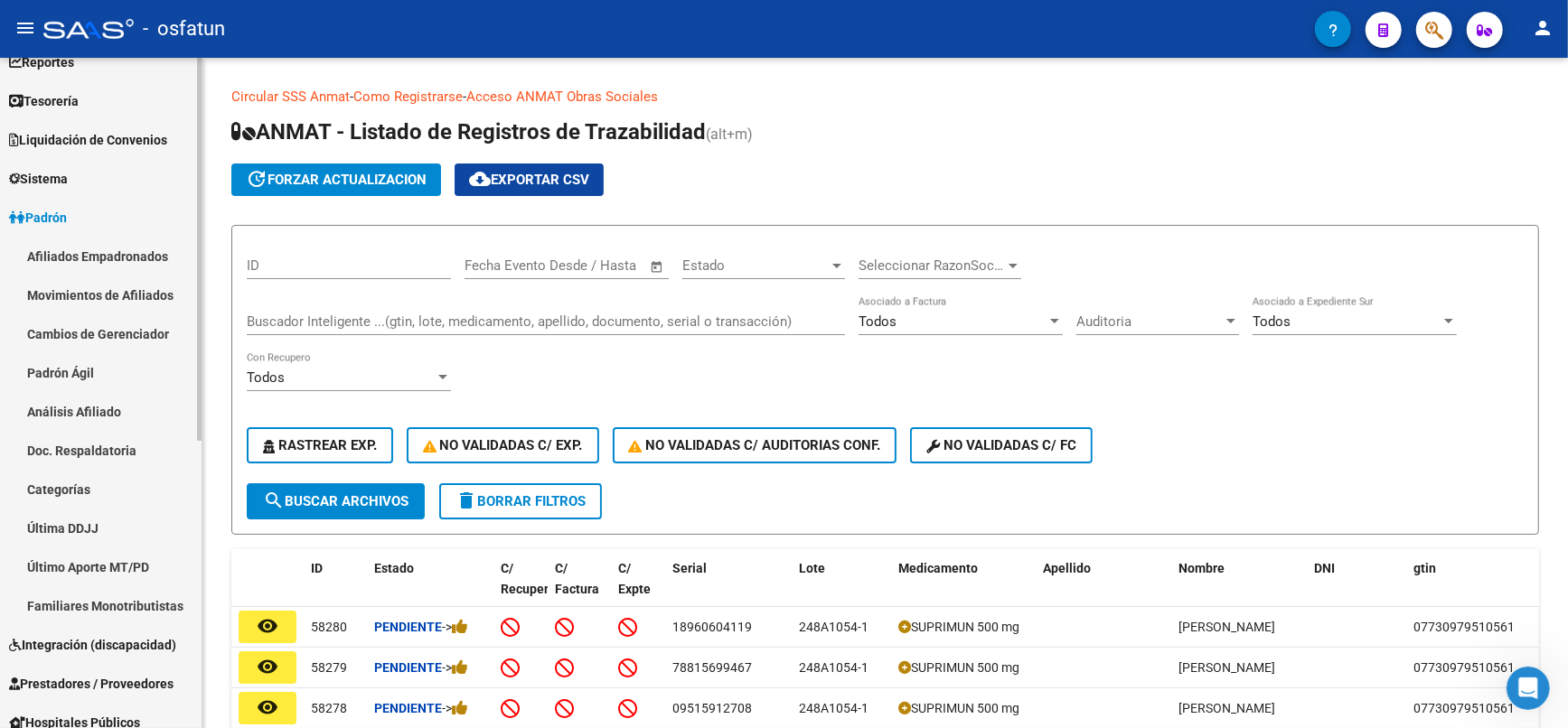
click at [59, 187] on span "Sistema" at bounding box center [39, 179] width 59 height 20
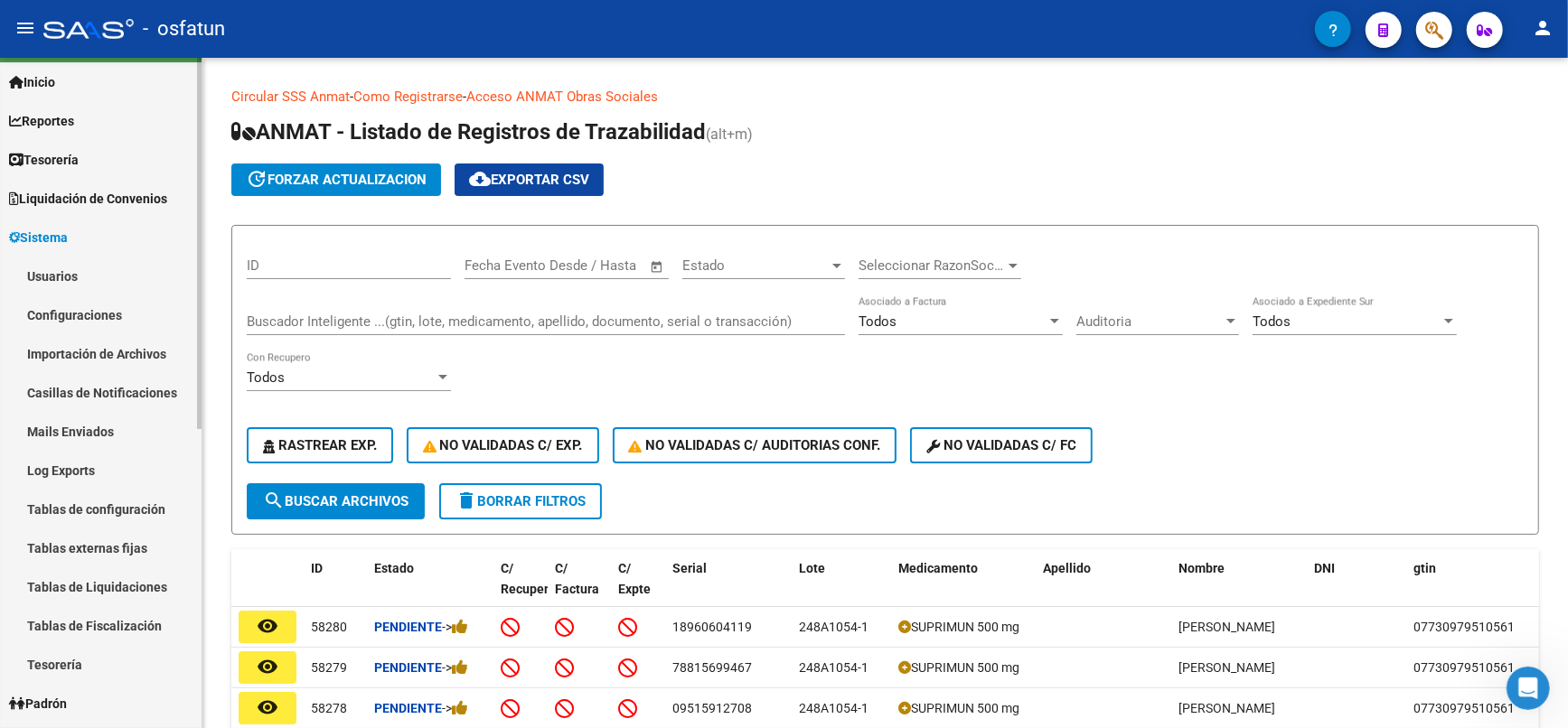
scroll to position [0, 0]
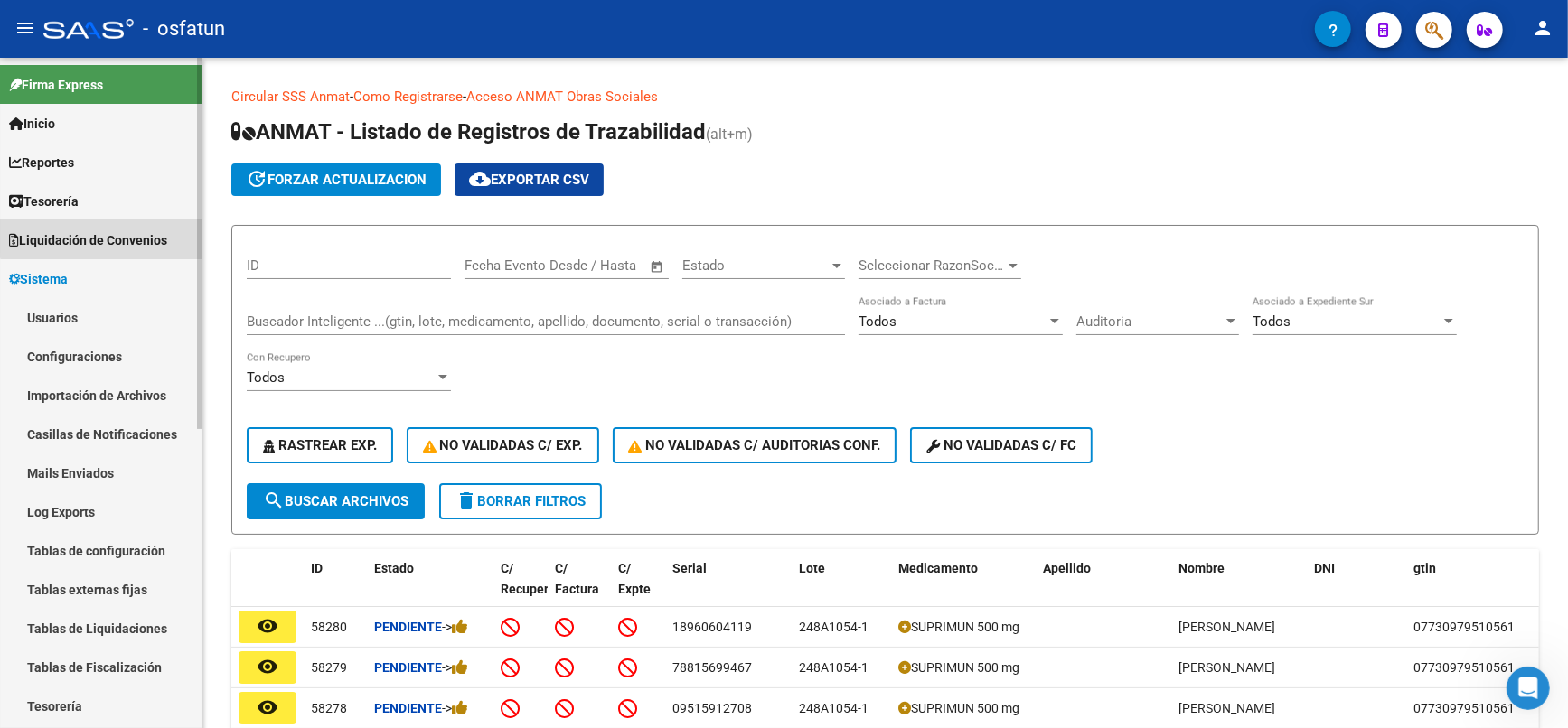
click at [107, 232] on span "Liquidación de Convenios" at bounding box center [88, 241] width 158 height 20
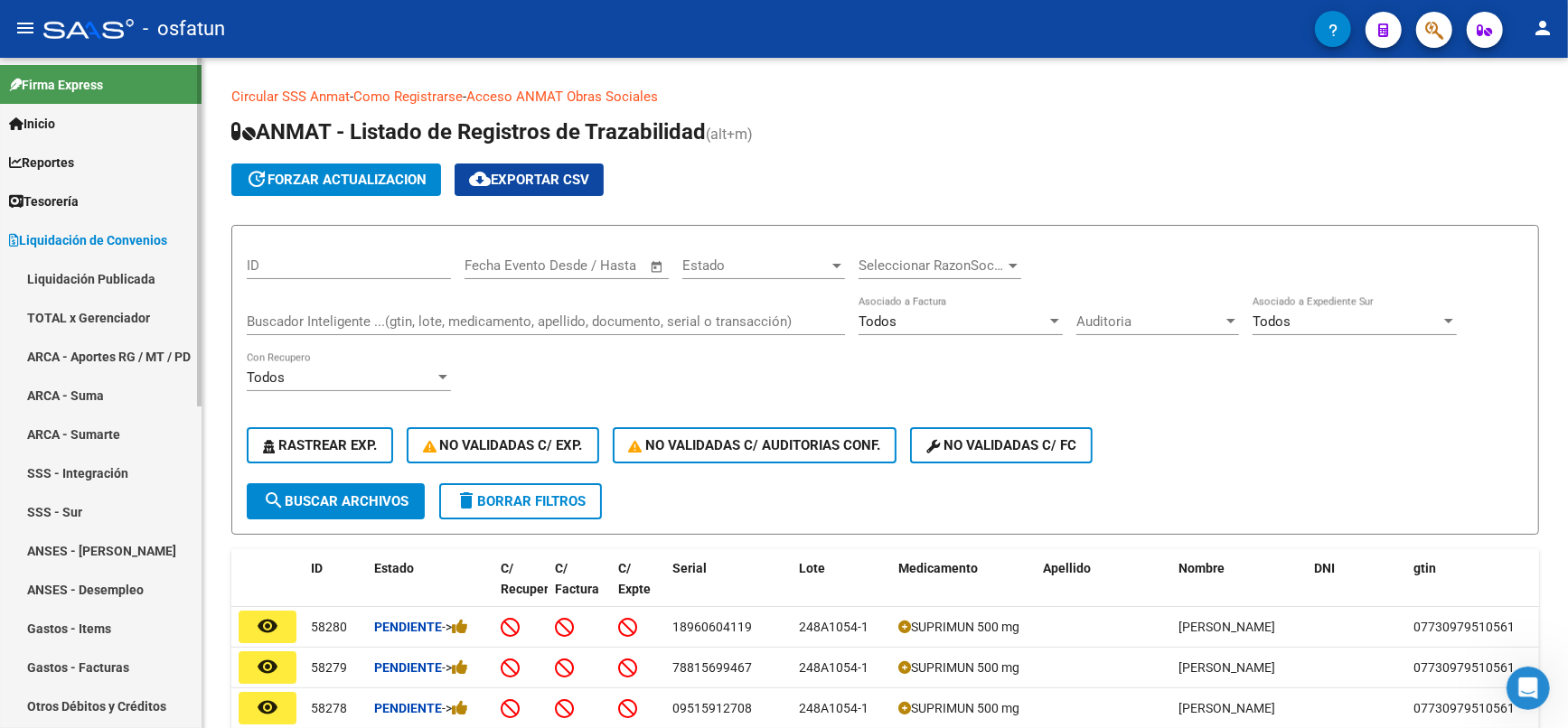
click at [83, 212] on link "Tesorería" at bounding box center [100, 201] width 201 height 39
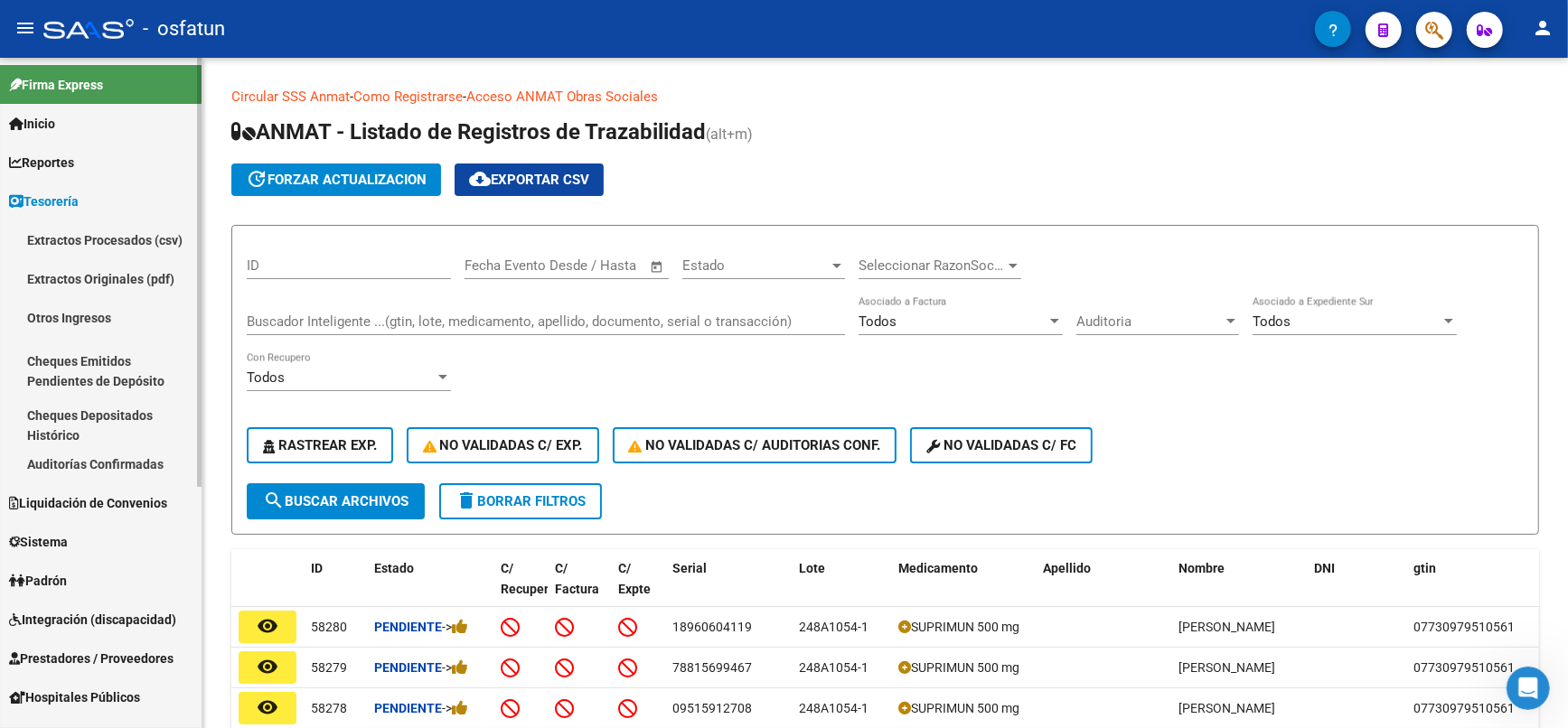
click at [51, 161] on span "Reportes" at bounding box center [41, 162] width 65 height 20
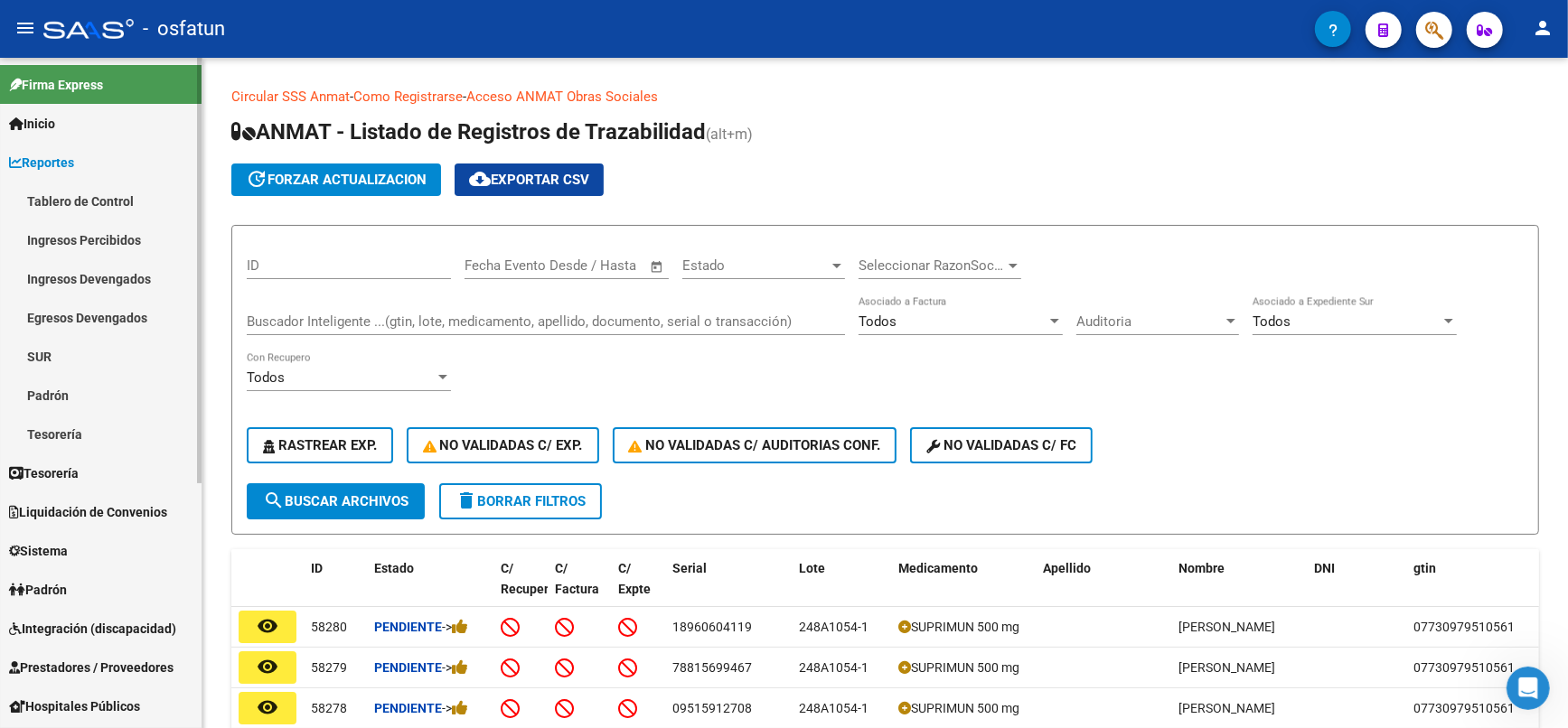
click at [70, 113] on link "Inicio" at bounding box center [100, 123] width 201 height 39
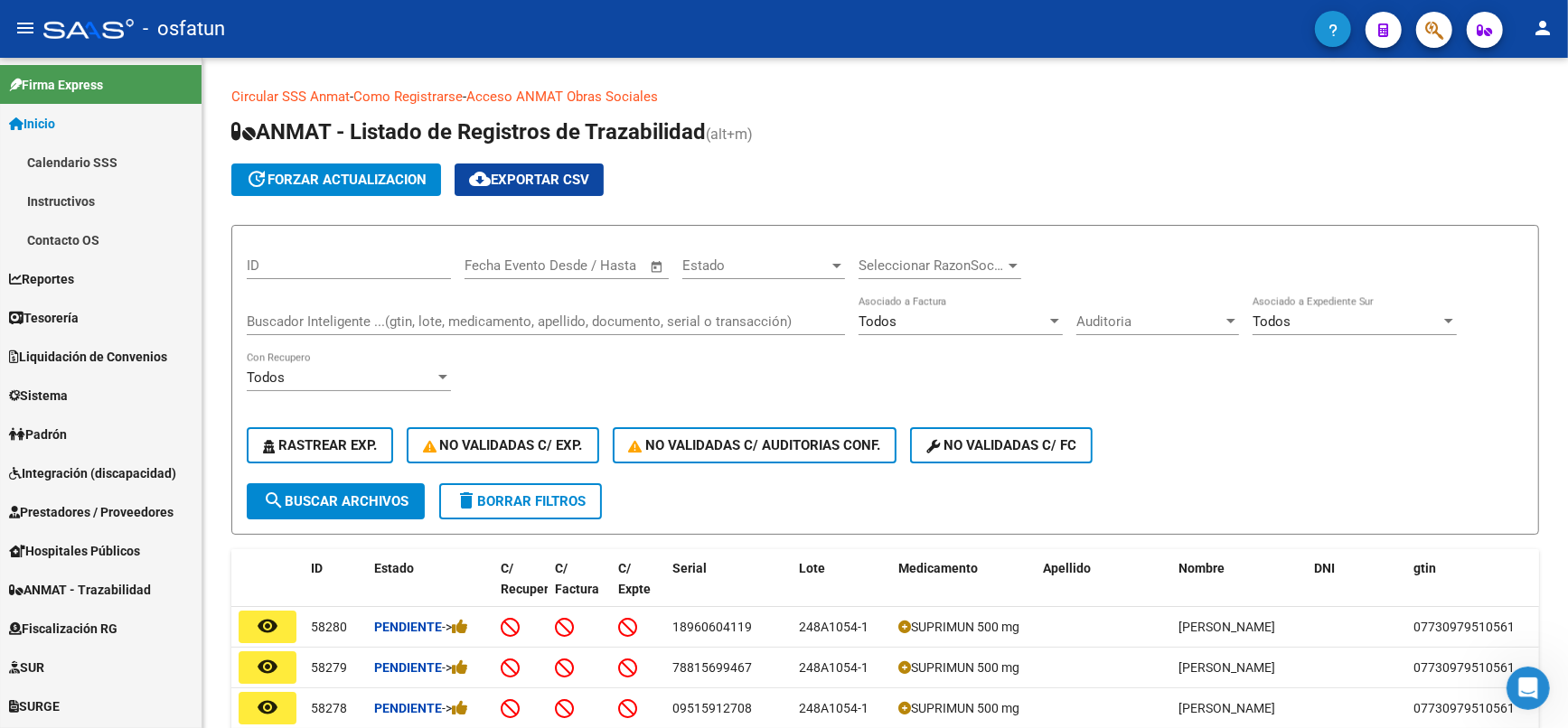
click at [1325, 24] on button "button" at bounding box center [1333, 28] width 36 height 36
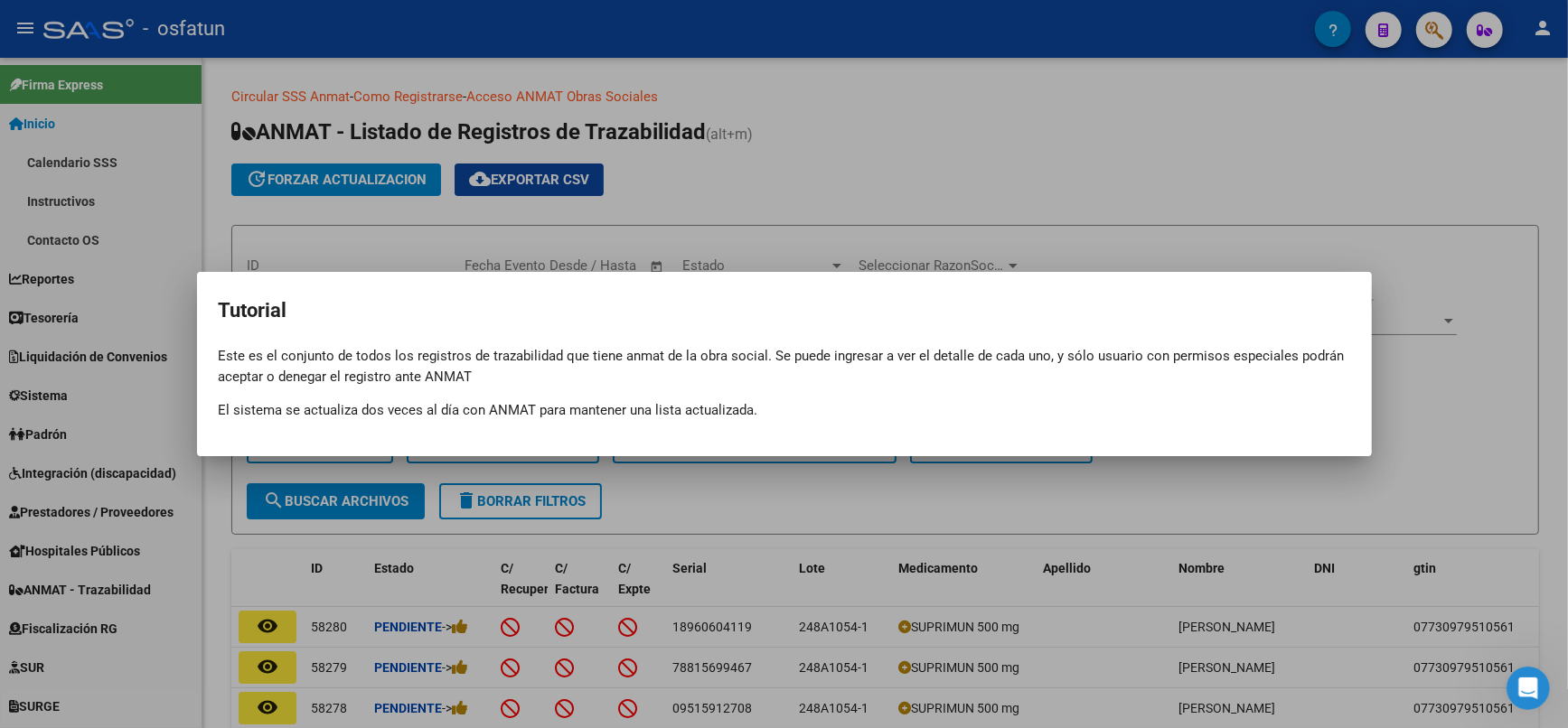
click at [1244, 173] on div at bounding box center [784, 364] width 1568 height 728
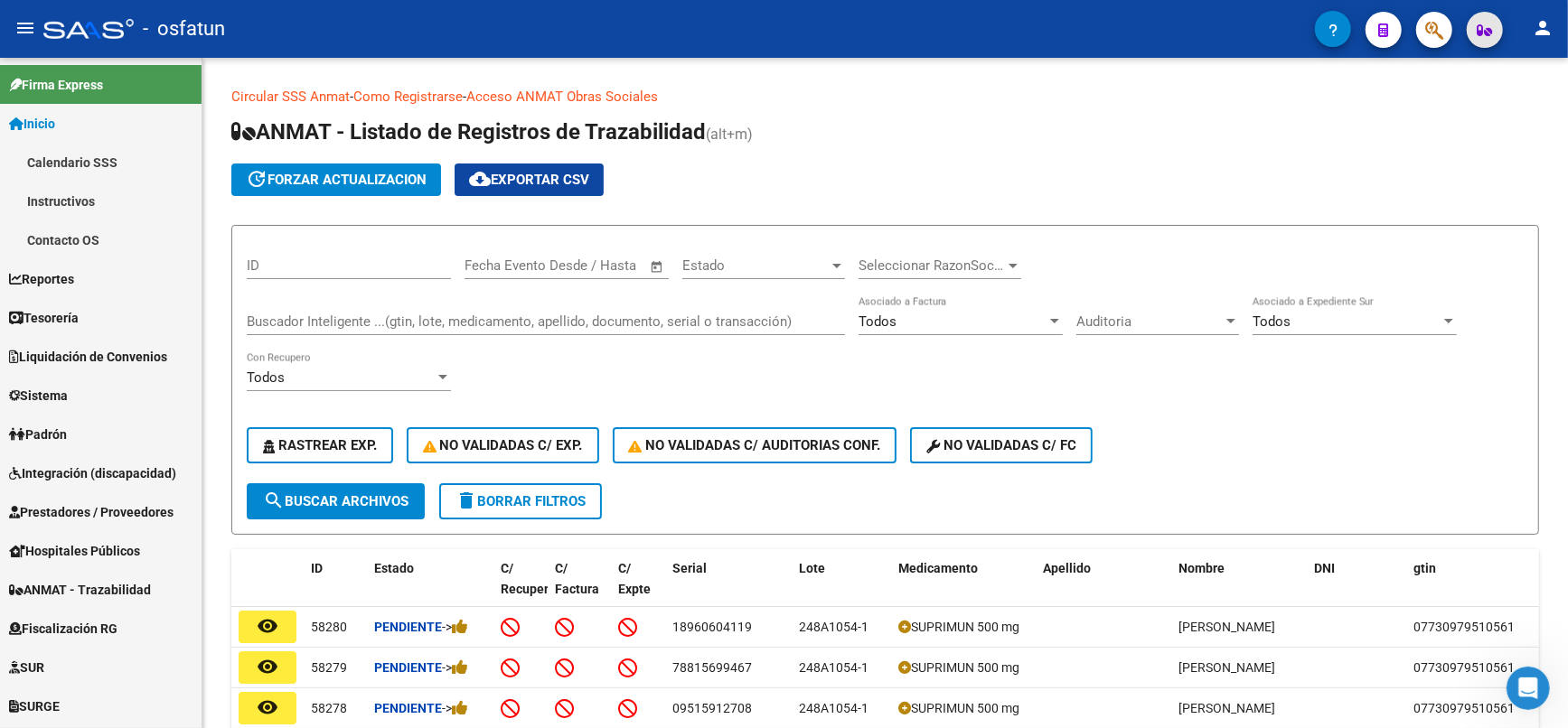
click at [1485, 28] on icon "button" at bounding box center [1485, 30] width 16 height 14
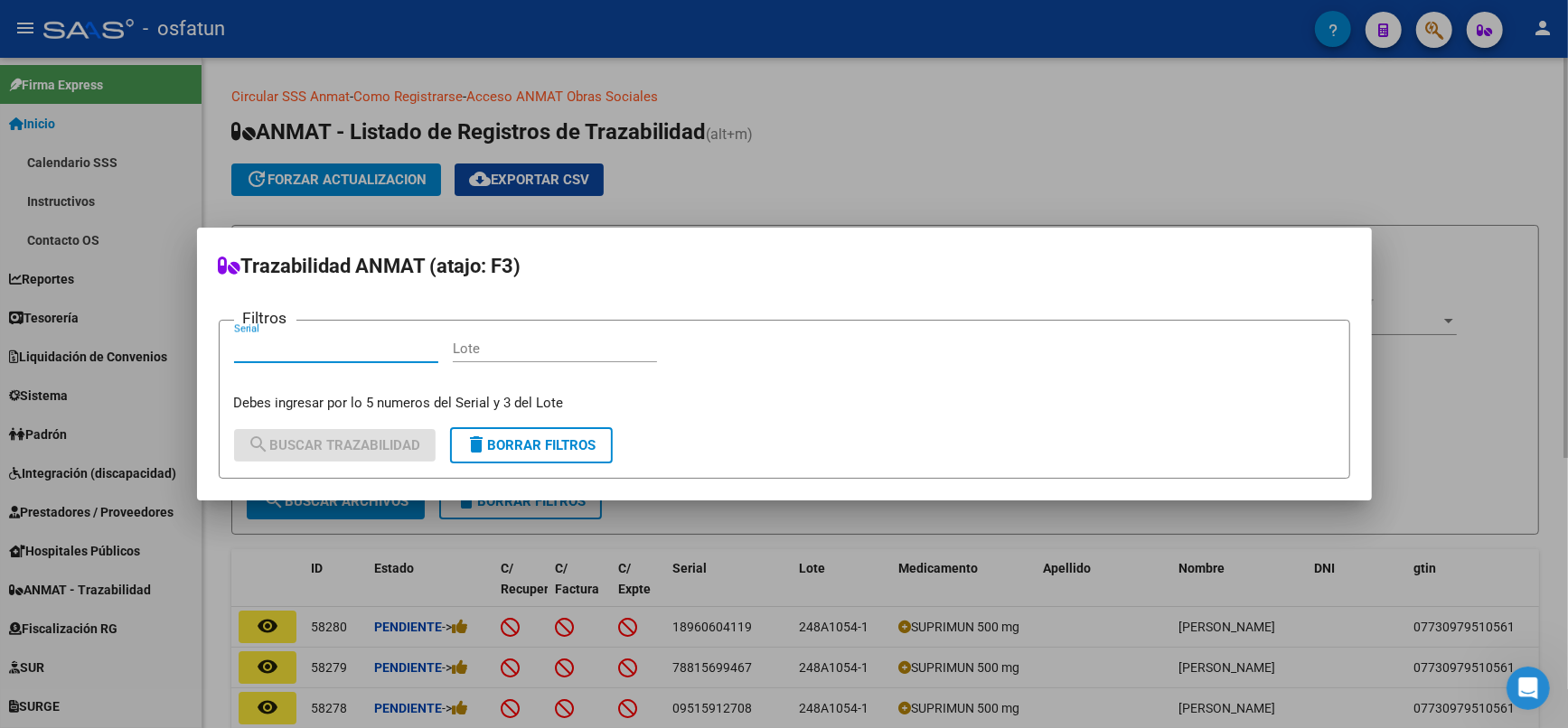
click at [1349, 169] on div at bounding box center [784, 364] width 1568 height 728
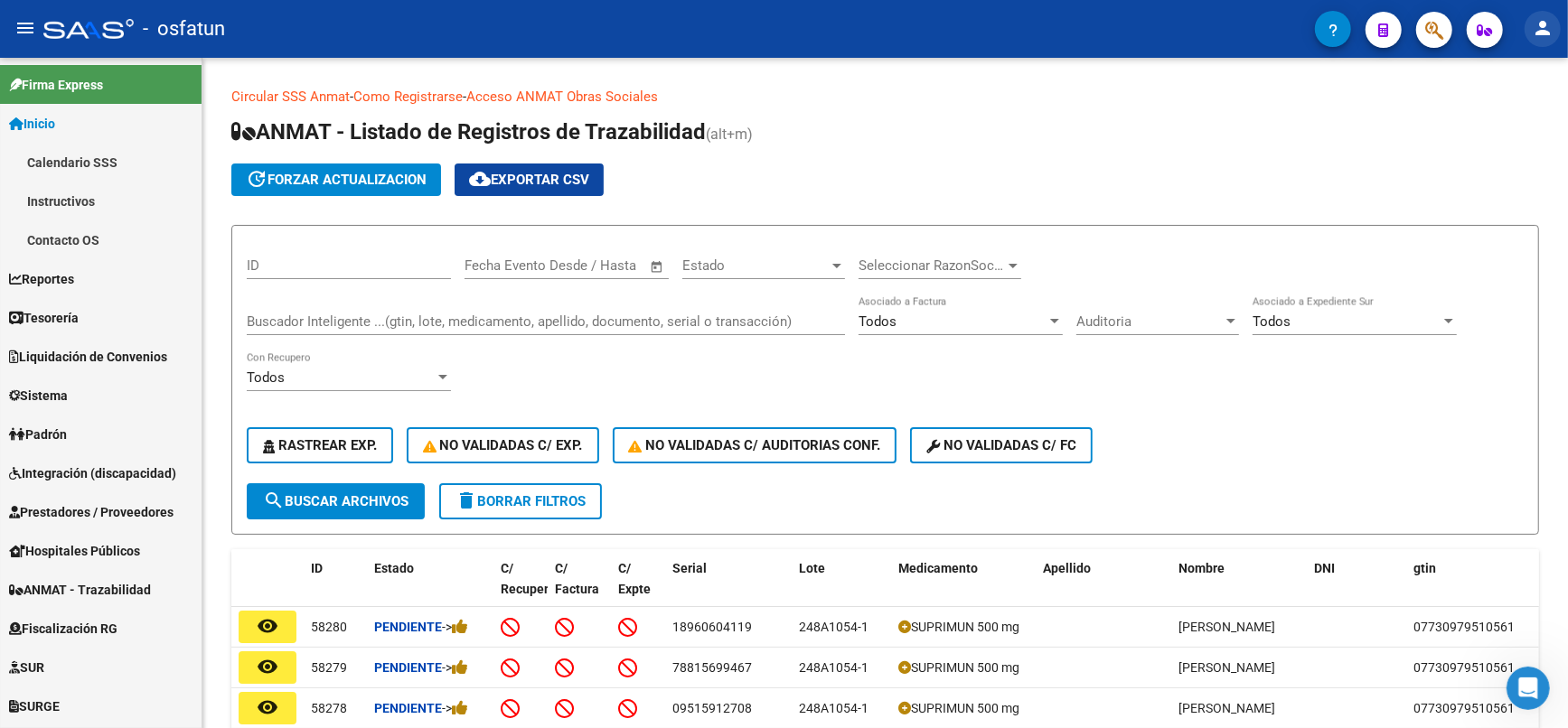
click at [1542, 37] on mat-icon "person" at bounding box center [1543, 28] width 22 height 22
click at [1524, 75] on button "person Mi Perfil" at bounding box center [1506, 75] width 110 height 43
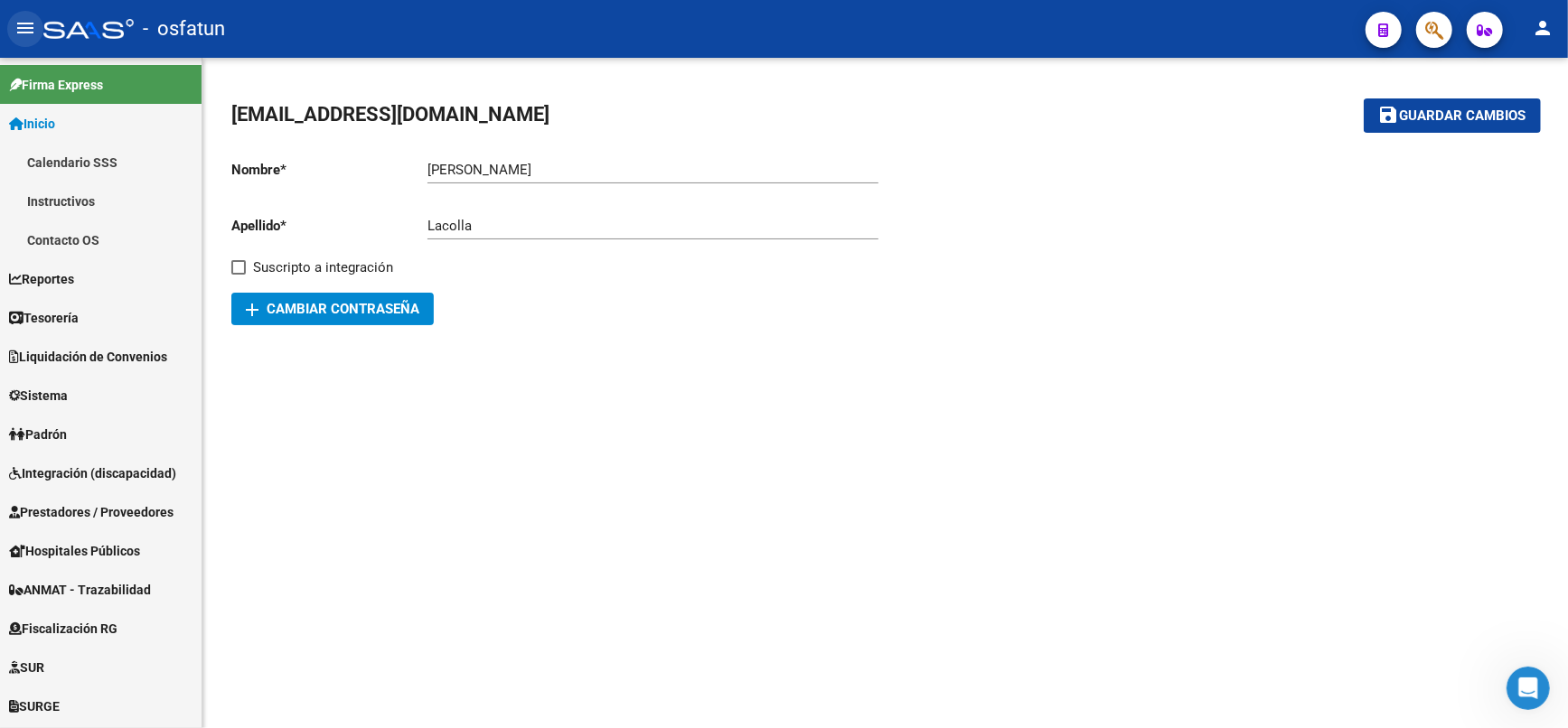
click at [24, 26] on mat-icon "menu" at bounding box center [26, 28] width 22 height 22
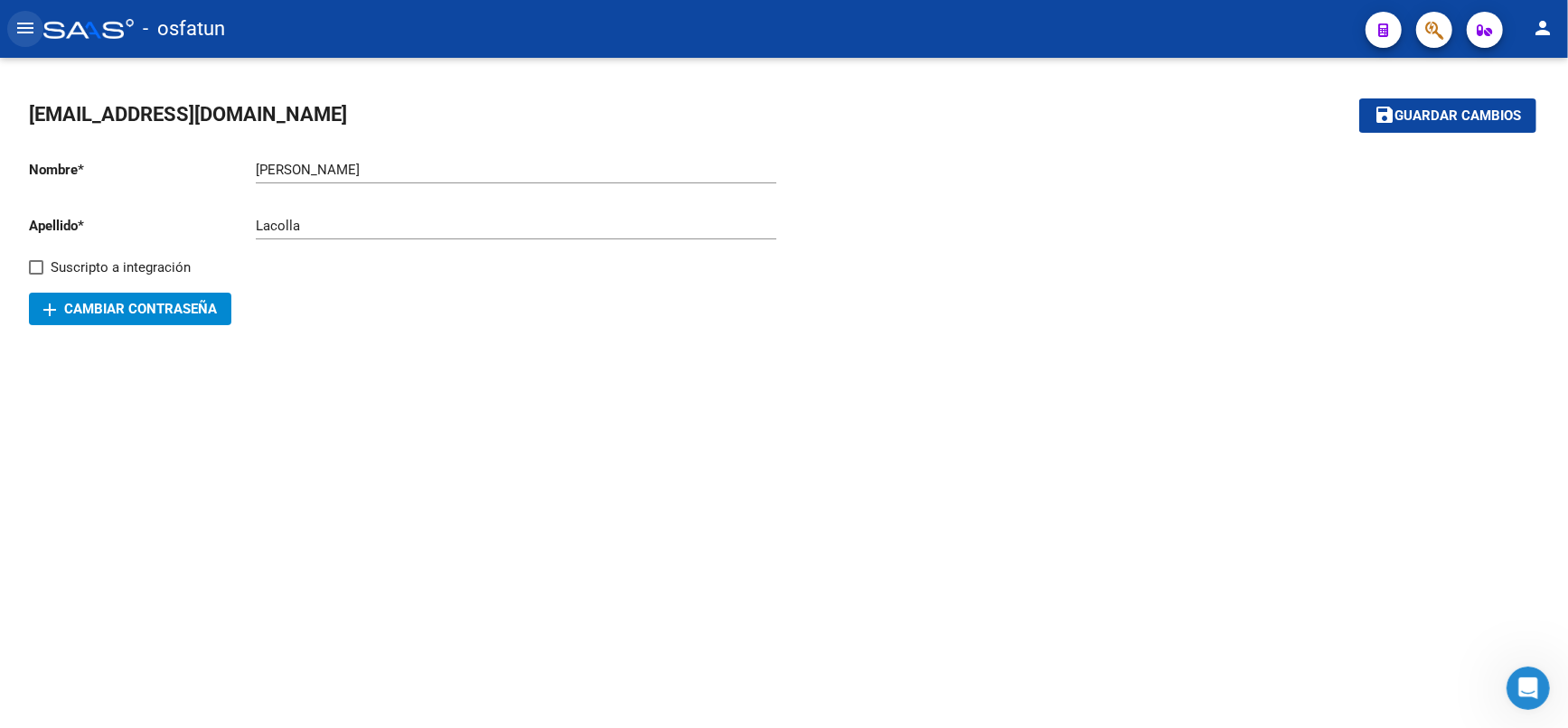
click at [23, 27] on mat-icon "menu" at bounding box center [26, 28] width 22 height 22
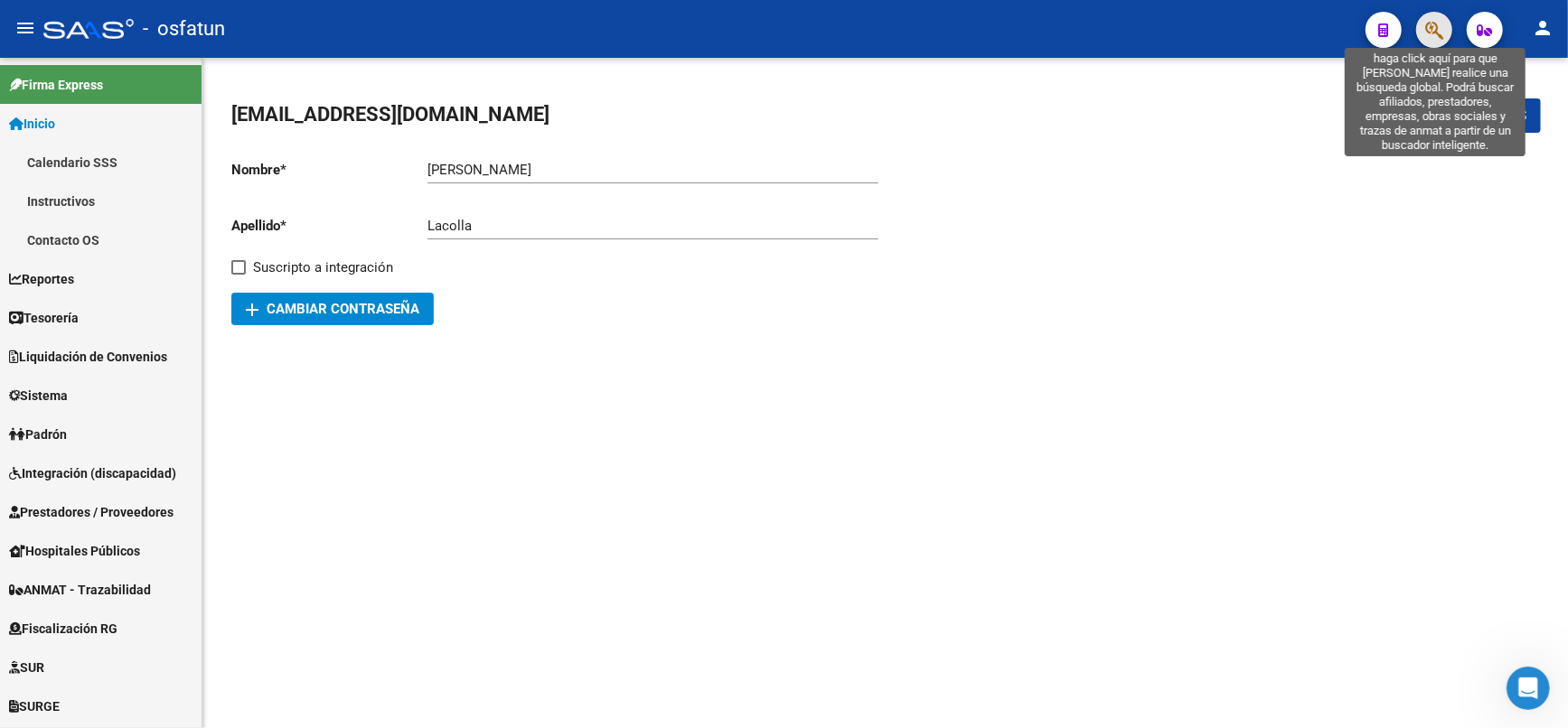
click at [1434, 28] on icon "button" at bounding box center [1435, 30] width 18 height 21
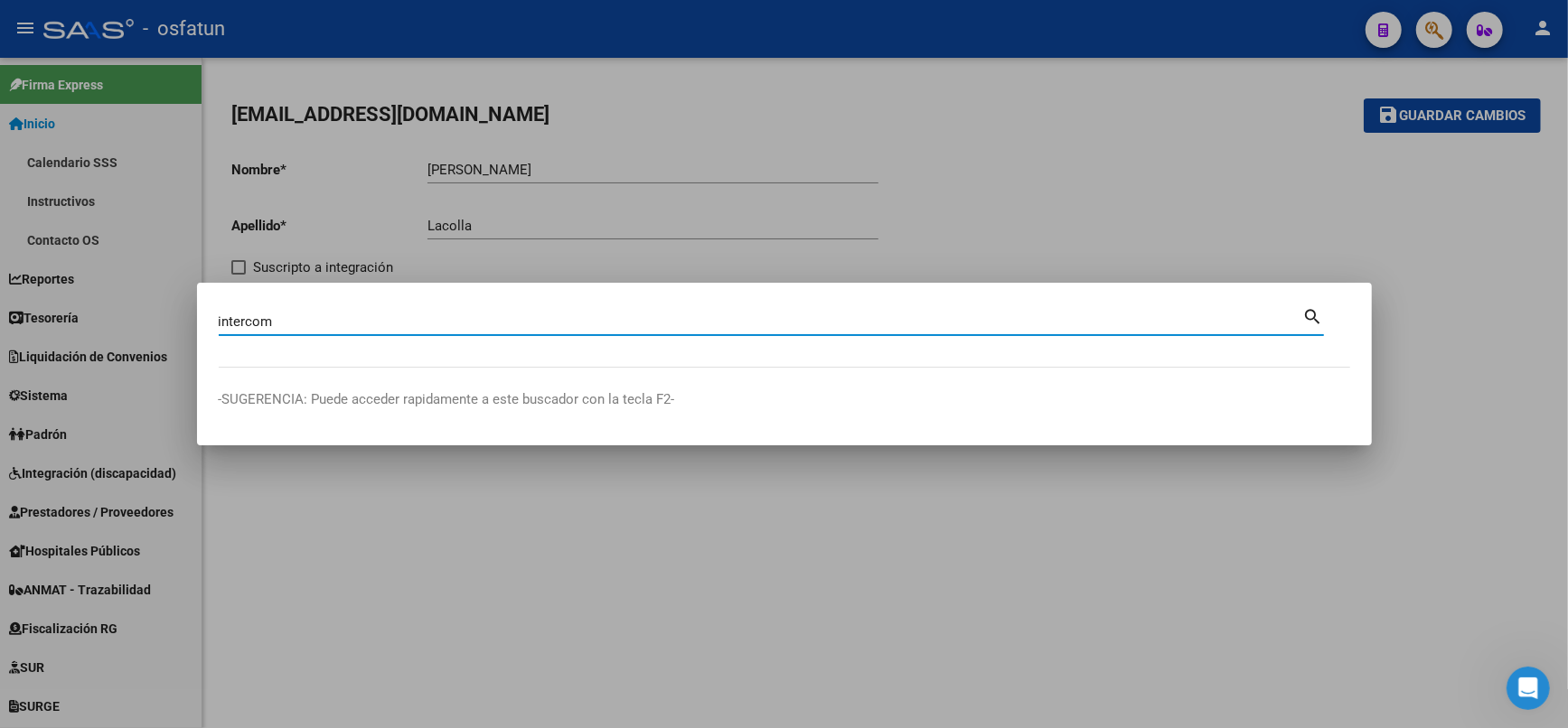
type input "intercom"
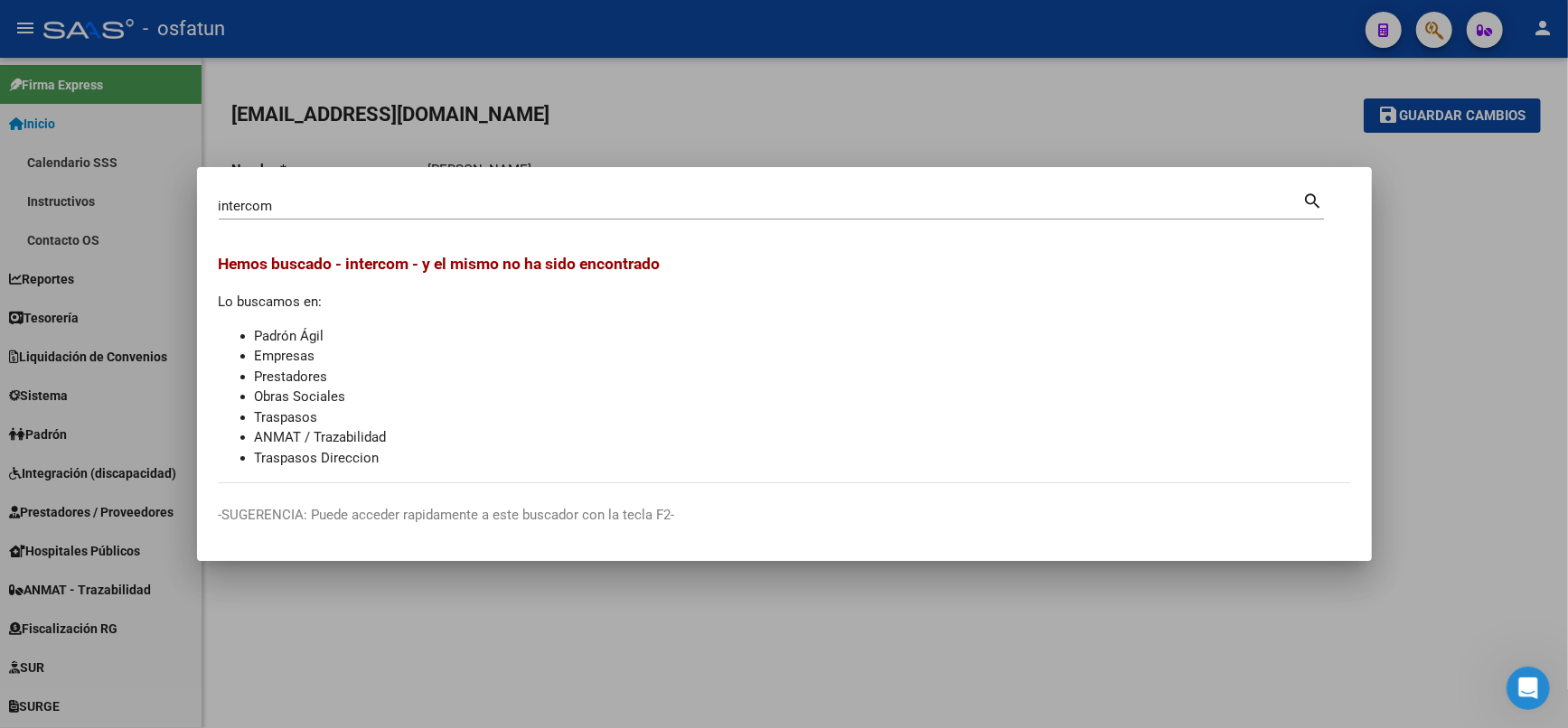
drag, startPoint x: 430, startPoint y: 262, endPoint x: 633, endPoint y: 465, distance: 287.1
click at [633, 465] on div "Hemos buscado - intercom - y el mismo no ha sido encontrado Lo buscamos en: Pad…" at bounding box center [784, 360] width 1132 height 216
click at [1436, 402] on div at bounding box center [784, 364] width 1568 height 728
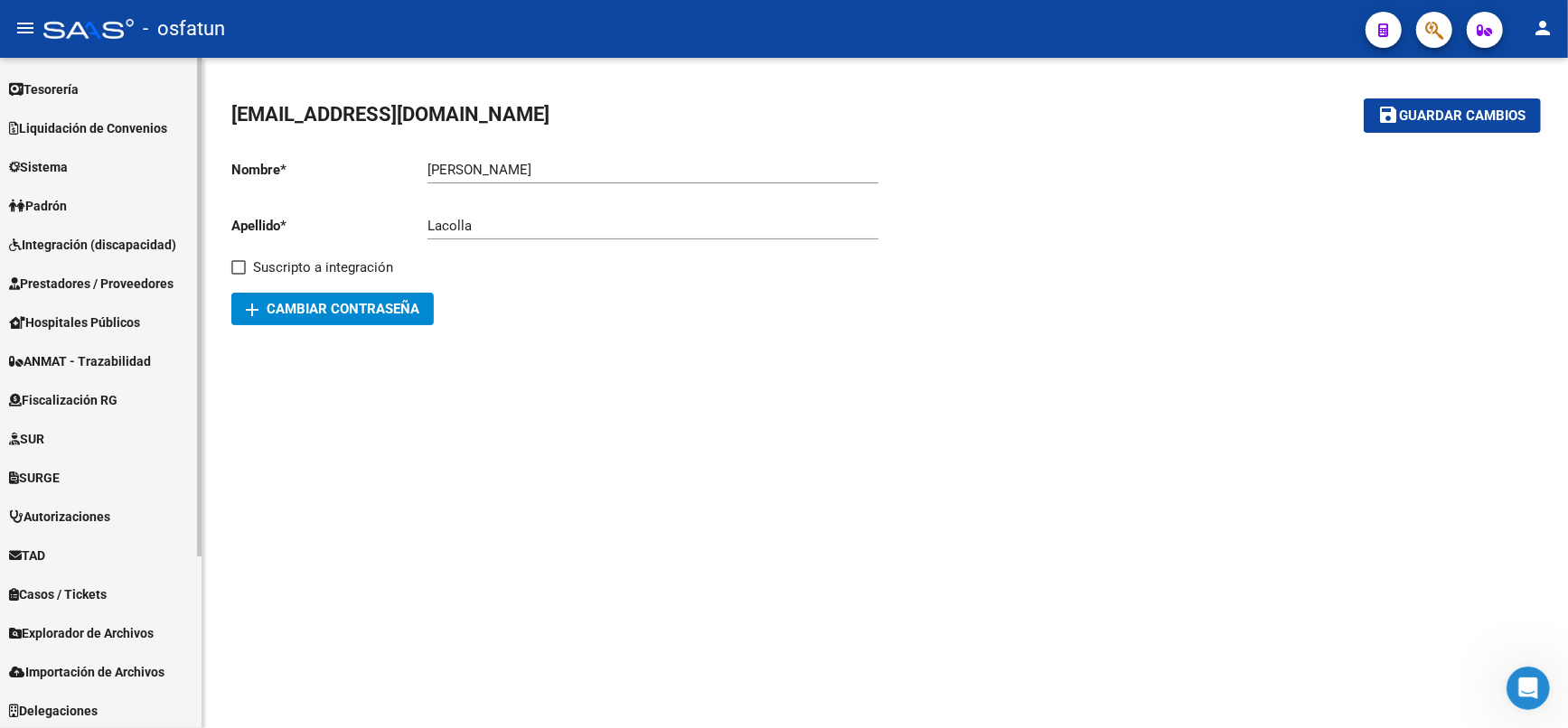
scroll to position [230, 0]
click at [1519, 680] on icon "Abrir Intercom Messenger" at bounding box center [1526, 686] width 29 height 29
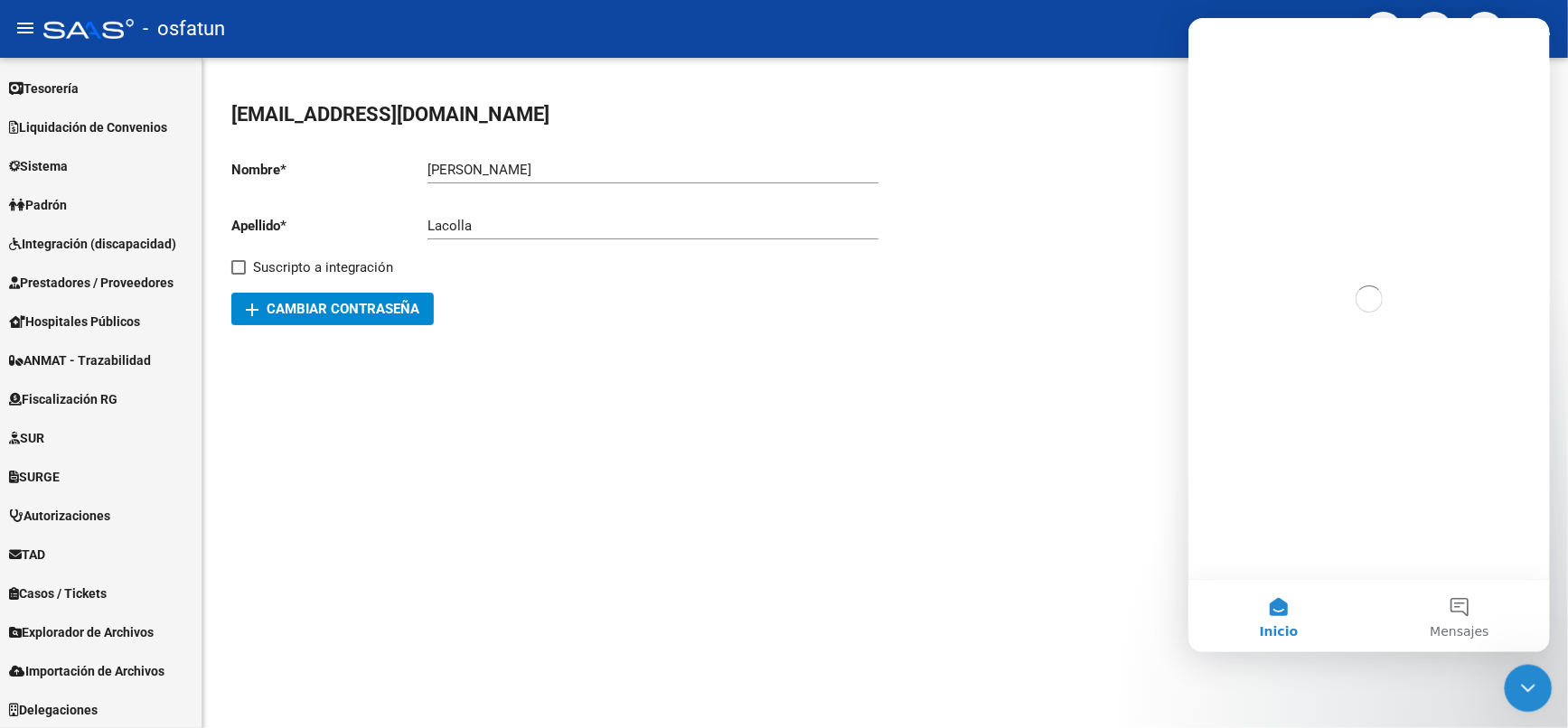
scroll to position [0, 0]
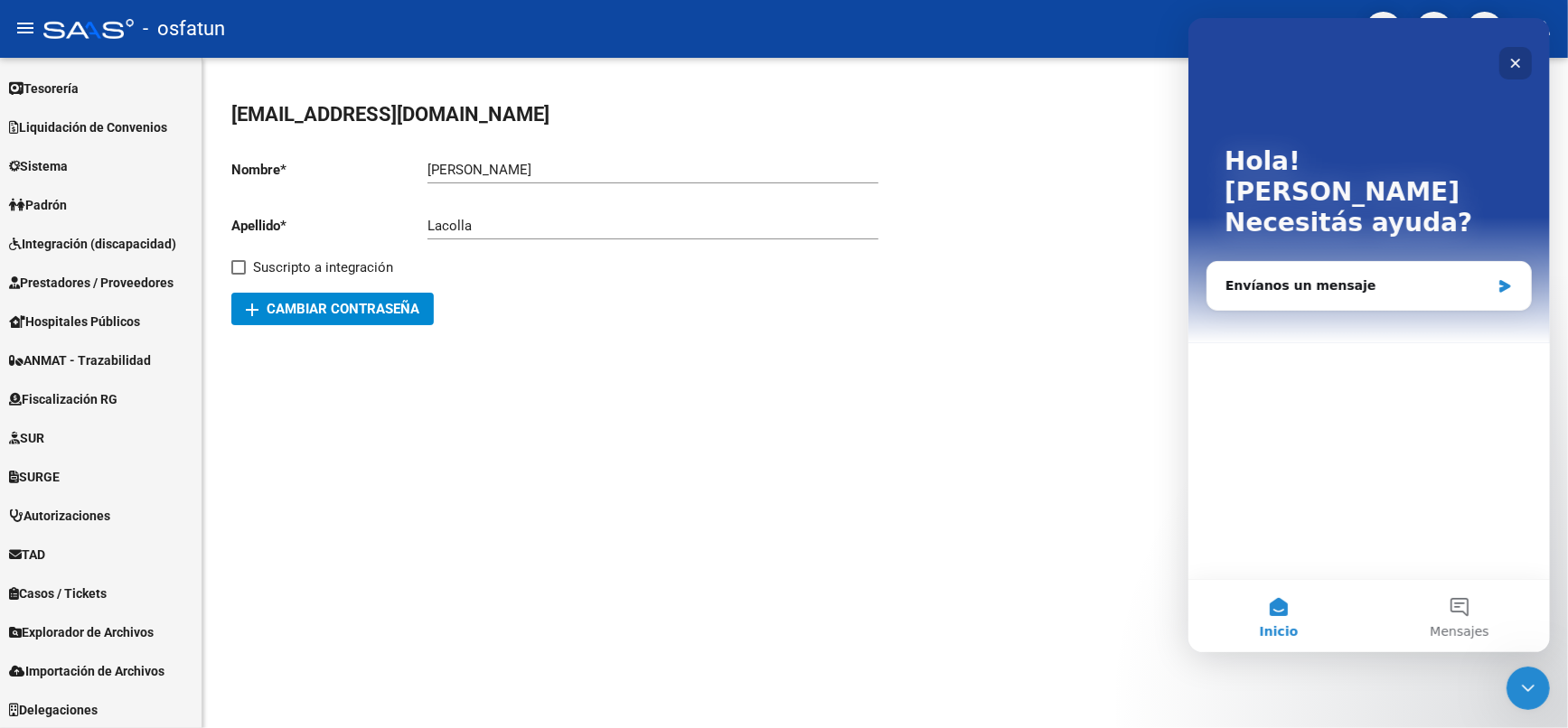
click at [1516, 56] on icon "Cerrar" at bounding box center [1515, 63] width 15 height 15
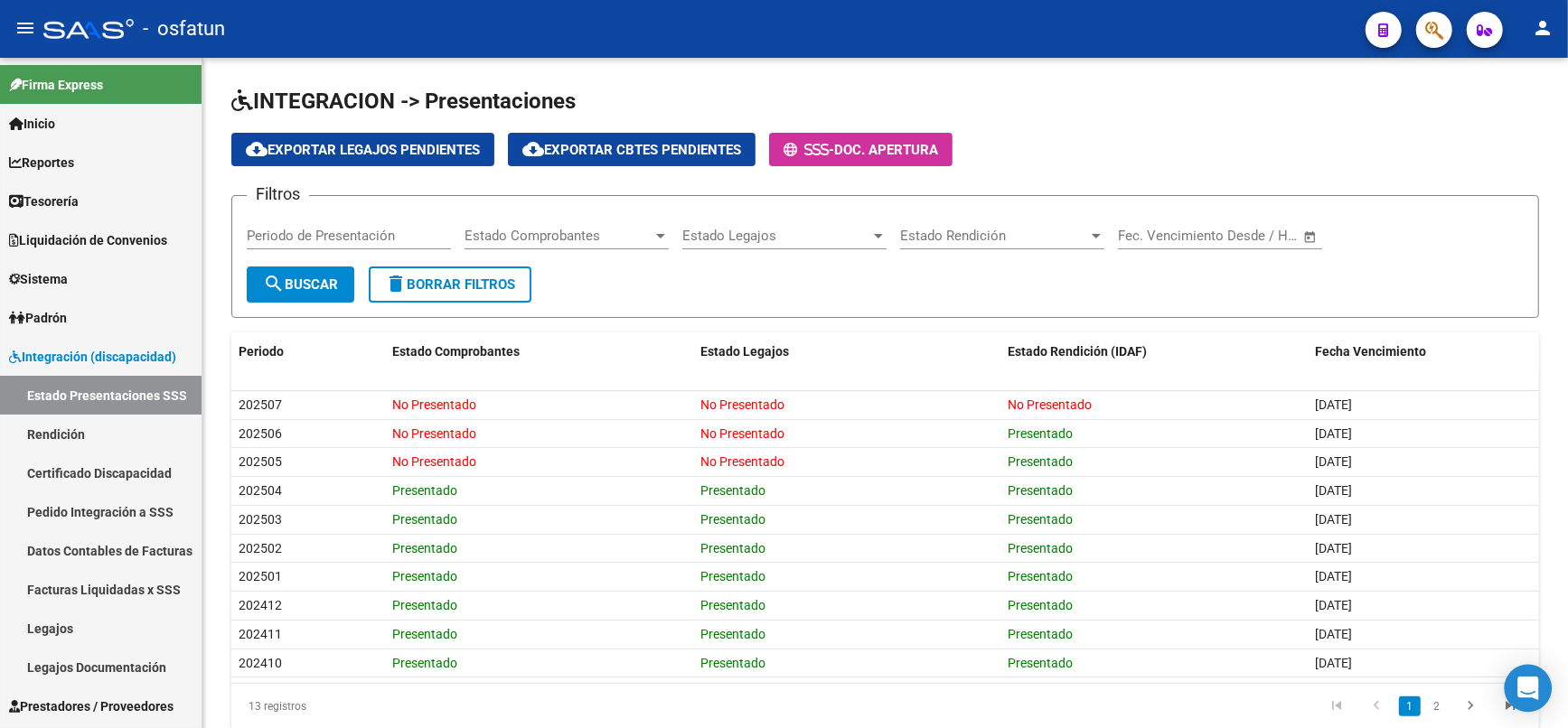
click at [1527, 686] on icon "Open Intercom Messenger" at bounding box center [1528, 689] width 21 height 24
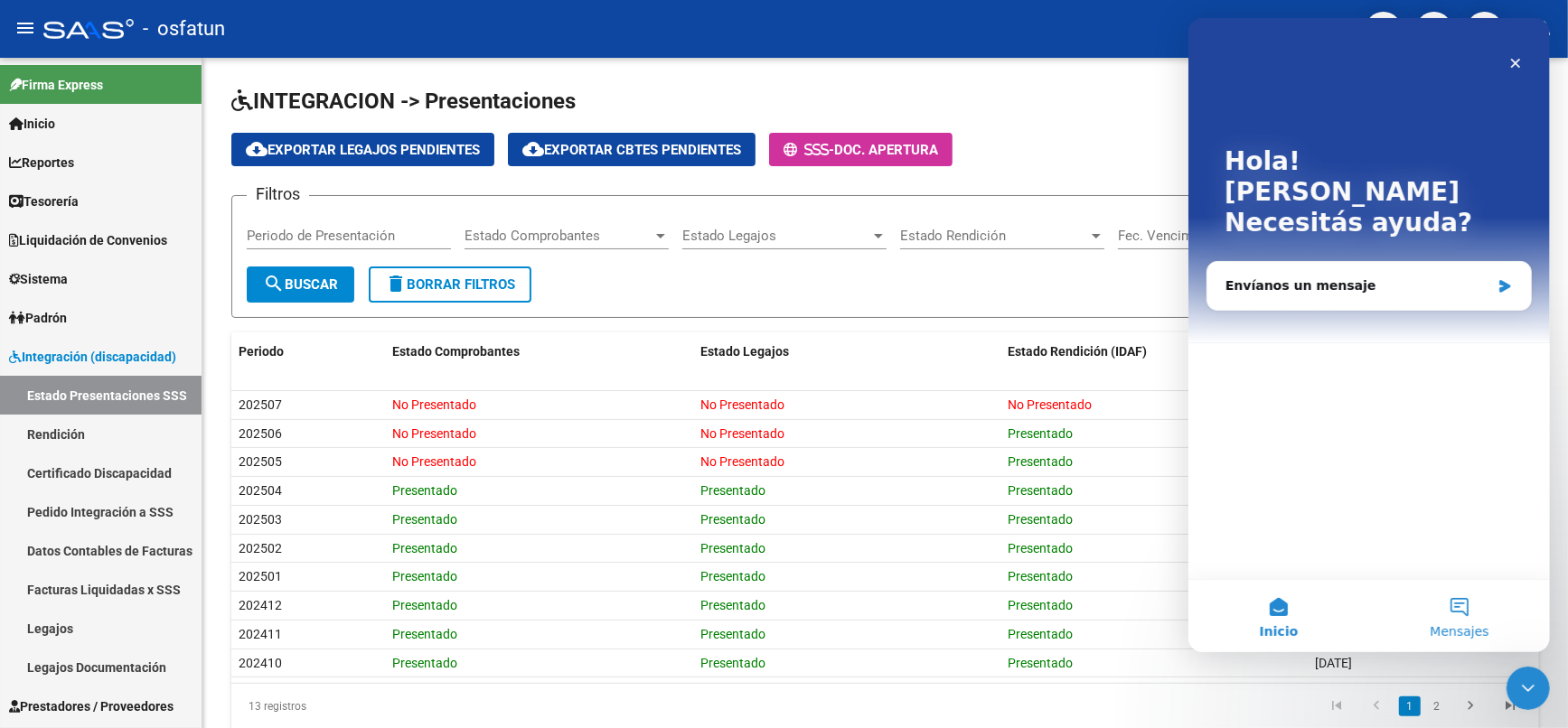
click at [1463, 626] on span "Mensajes" at bounding box center [1459, 632] width 59 height 13
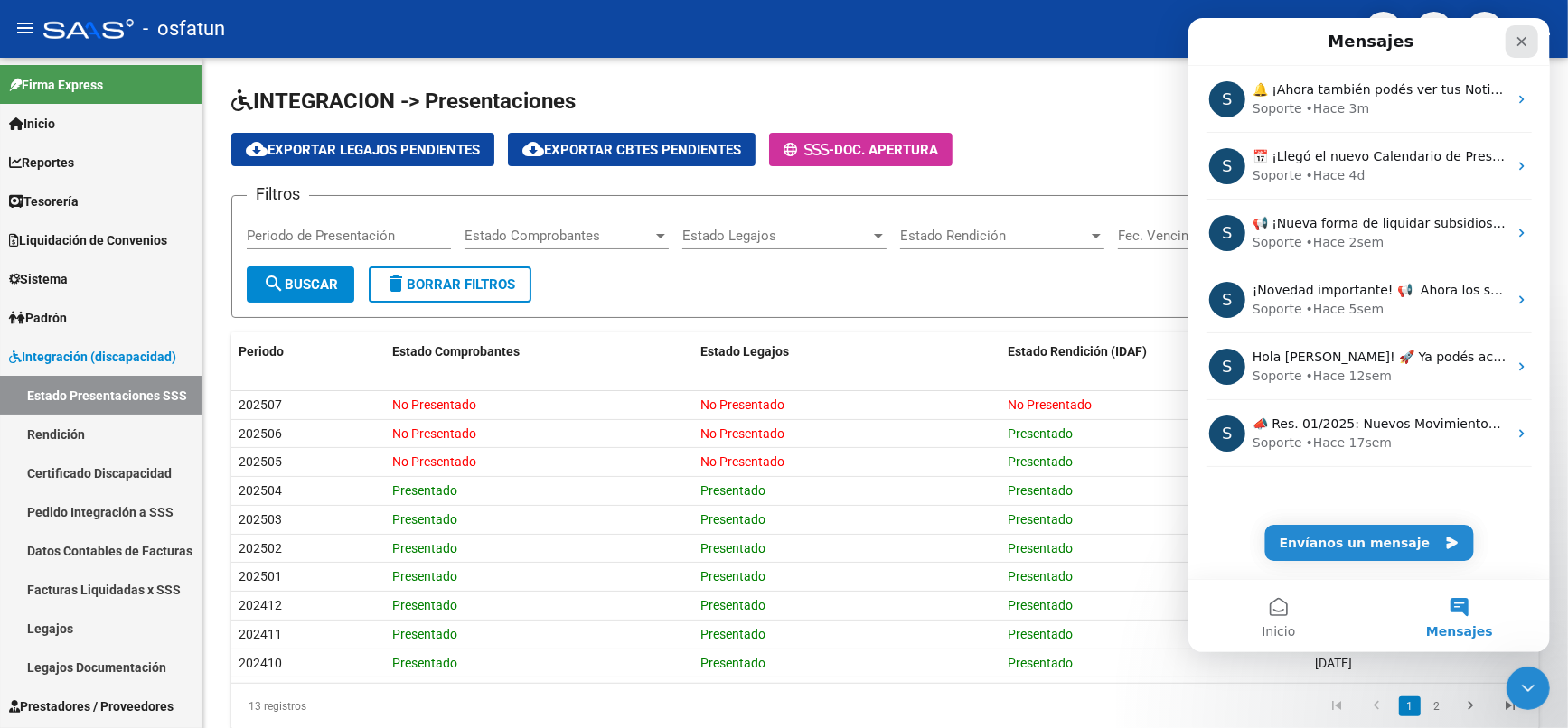
click at [1516, 36] on icon "Cerrar" at bounding box center [1521, 41] width 15 height 15
